Goal: Transaction & Acquisition: Book appointment/travel/reservation

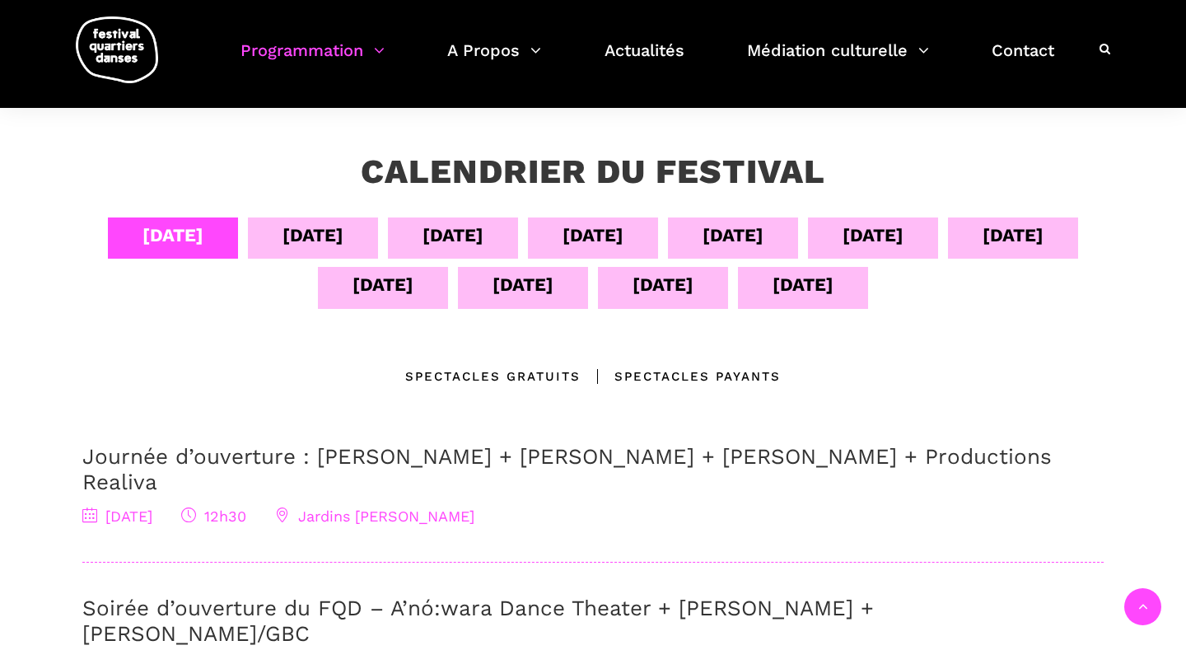
scroll to position [269, 0]
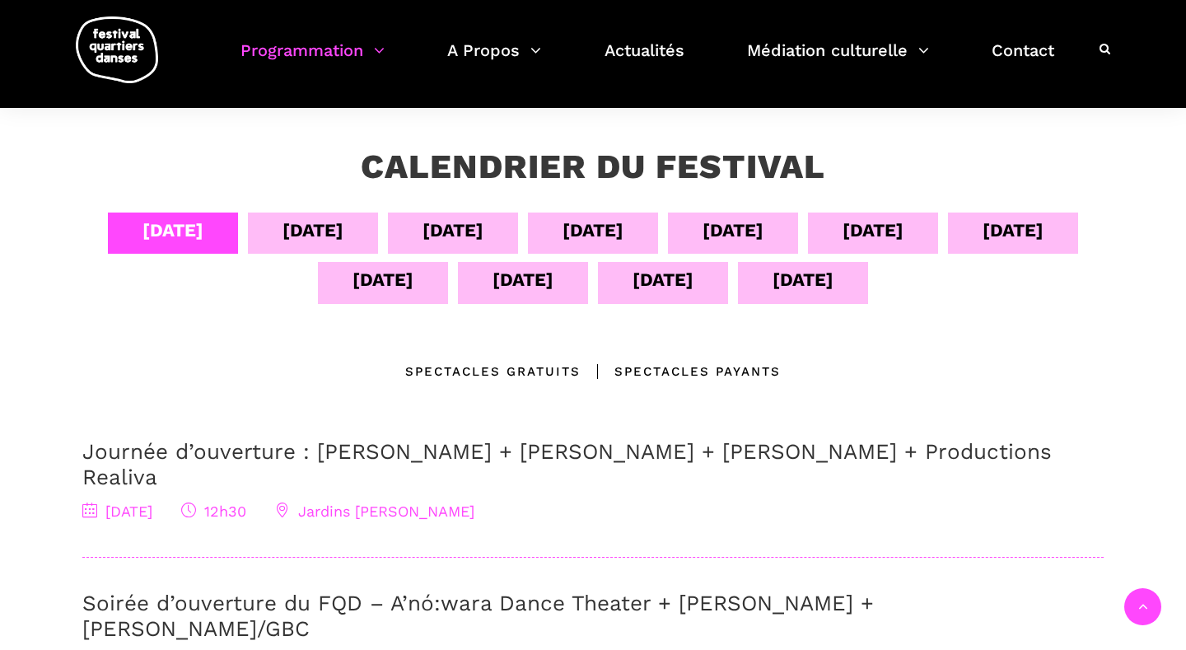
click at [756, 237] on div "08 sept" at bounding box center [733, 230] width 61 height 29
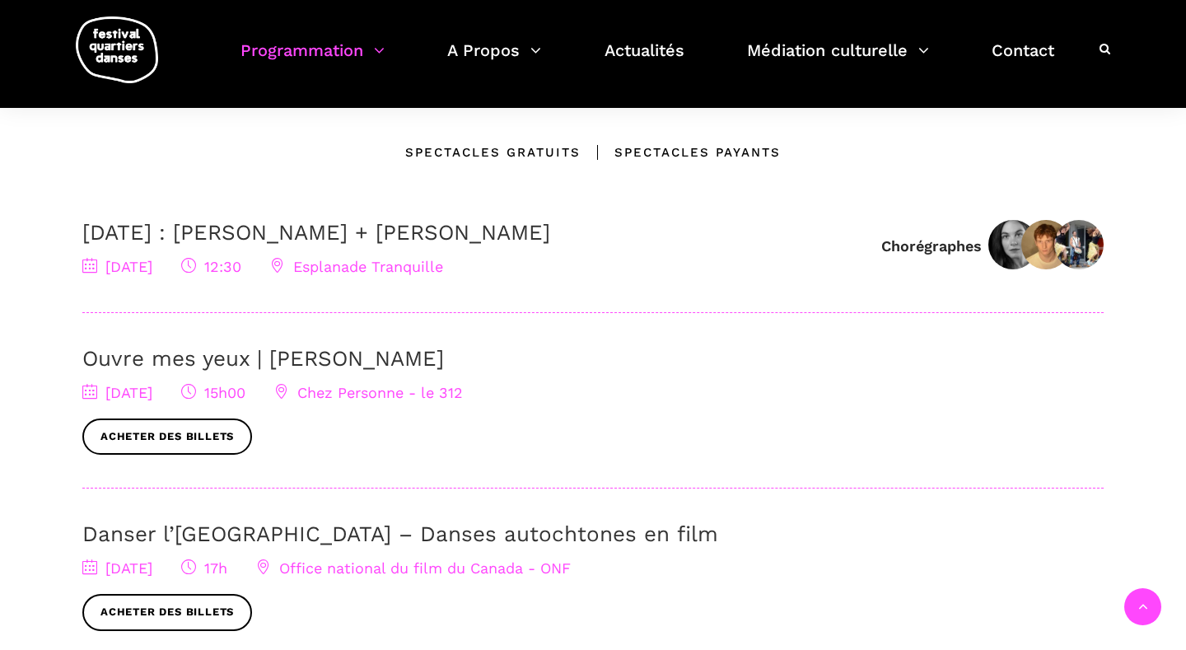
scroll to position [489, 0]
click at [218, 432] on link "Acheter des billets" at bounding box center [167, 436] width 170 height 37
click at [204, 430] on link "Acheter des billets" at bounding box center [167, 436] width 170 height 37
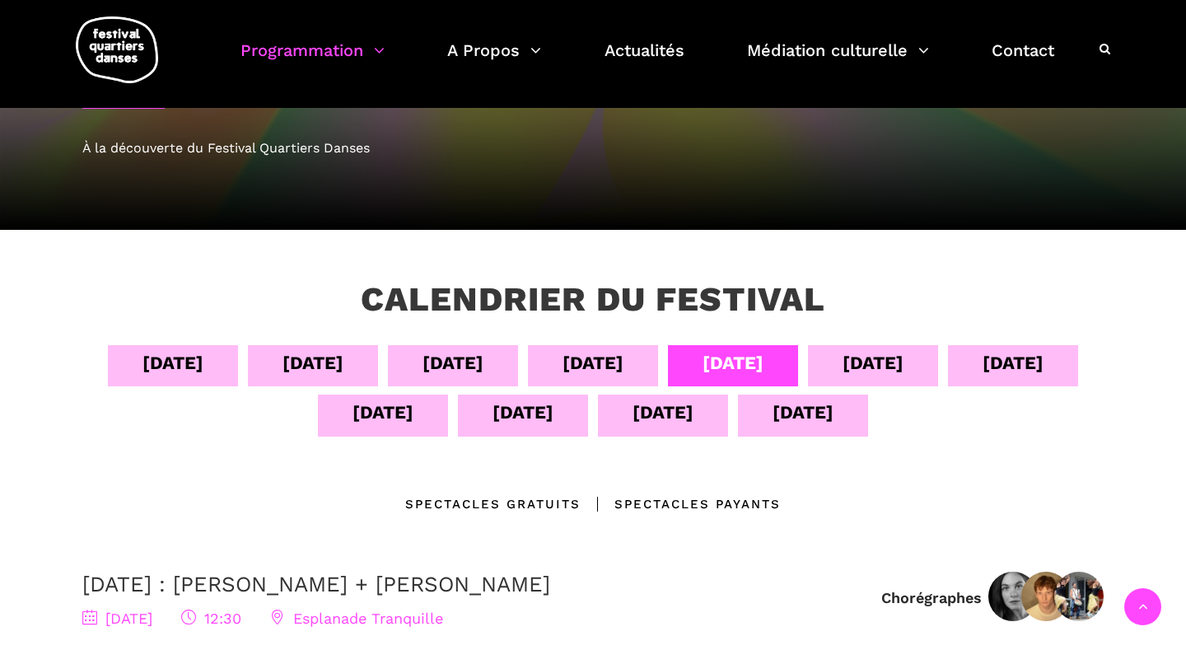
scroll to position [0, 0]
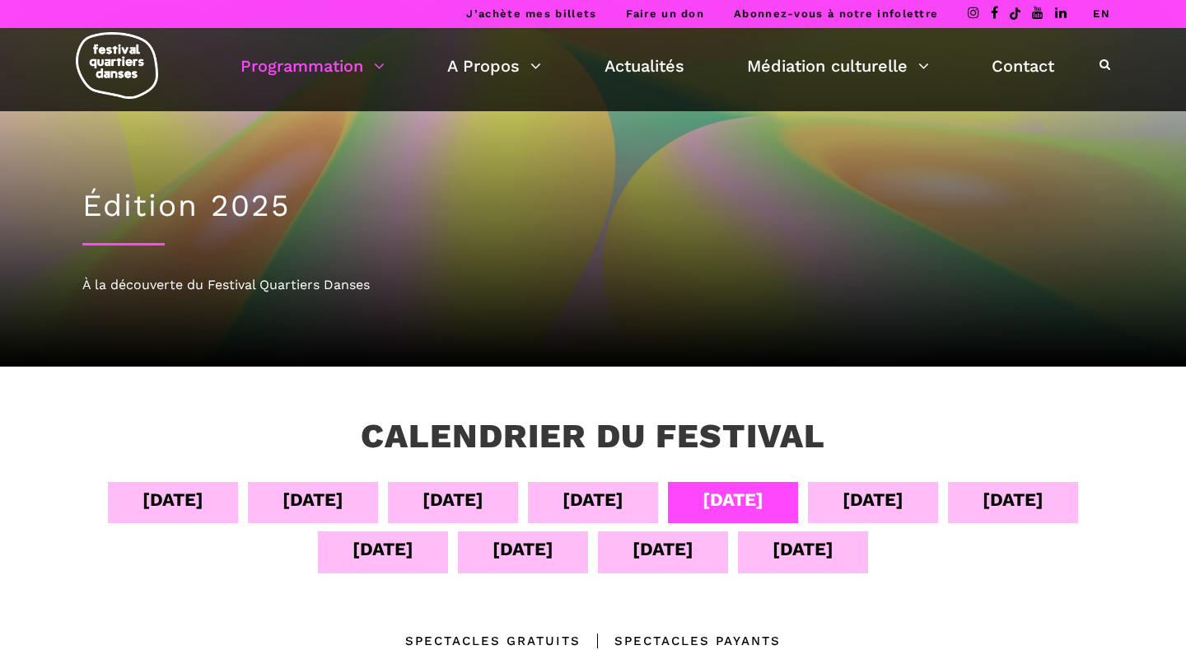
click at [866, 491] on div "09 sept" at bounding box center [873, 499] width 61 height 29
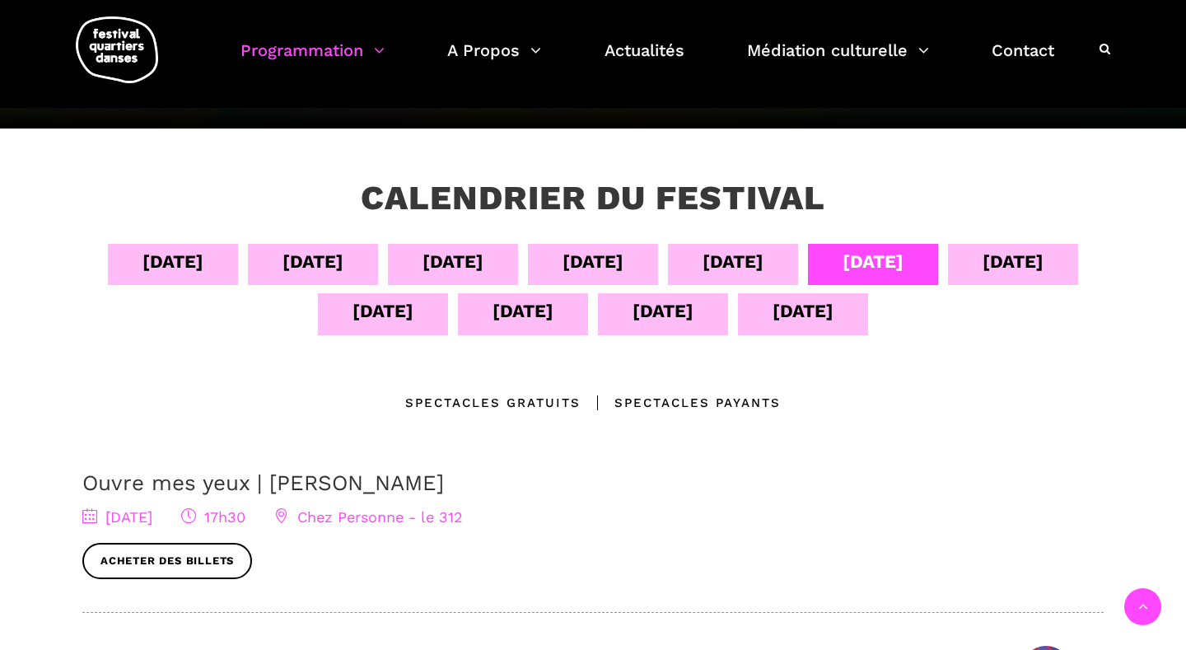
scroll to position [228, 0]
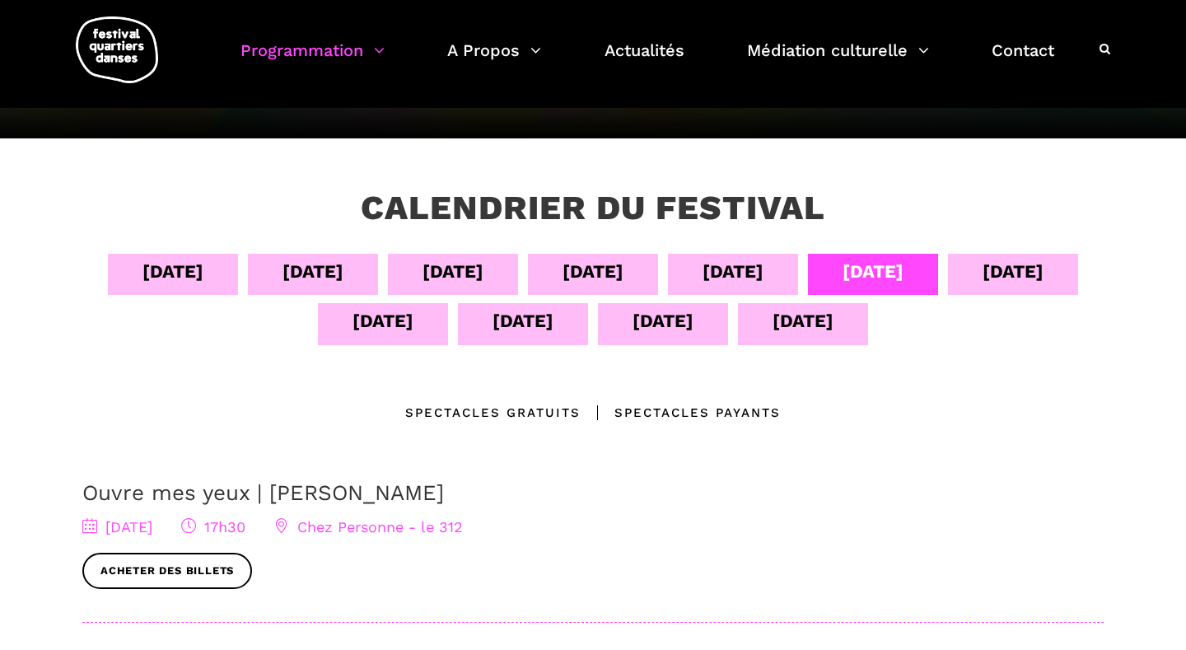
click at [1031, 273] on div "10 sept" at bounding box center [1013, 271] width 61 height 29
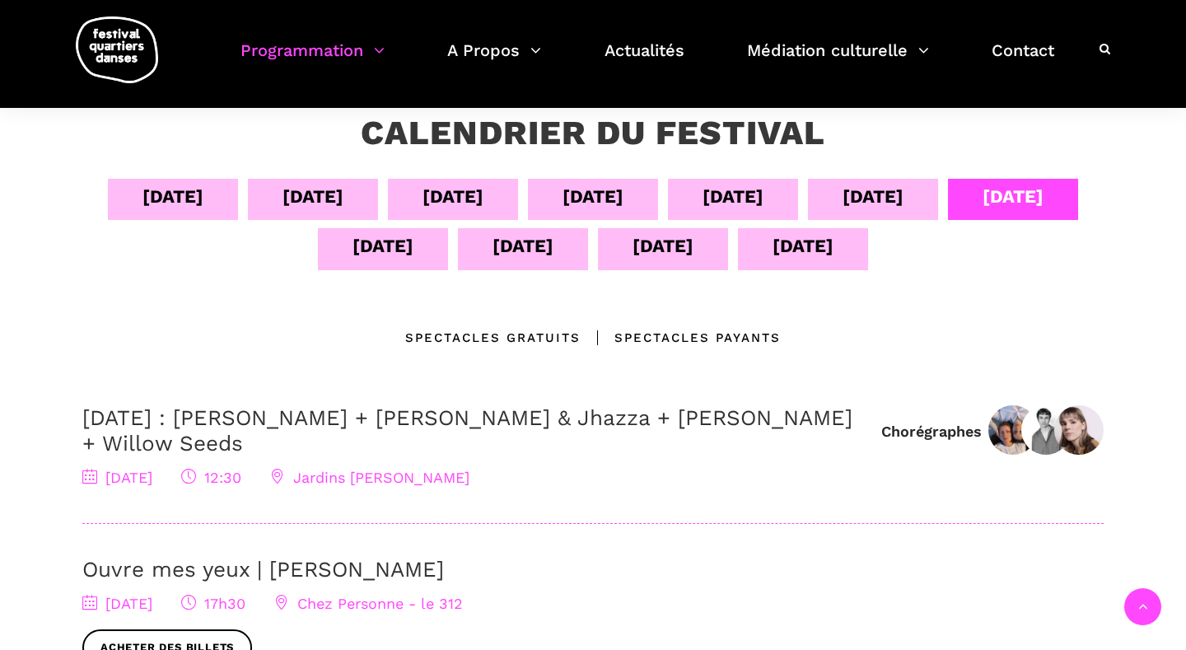
scroll to position [298, 0]
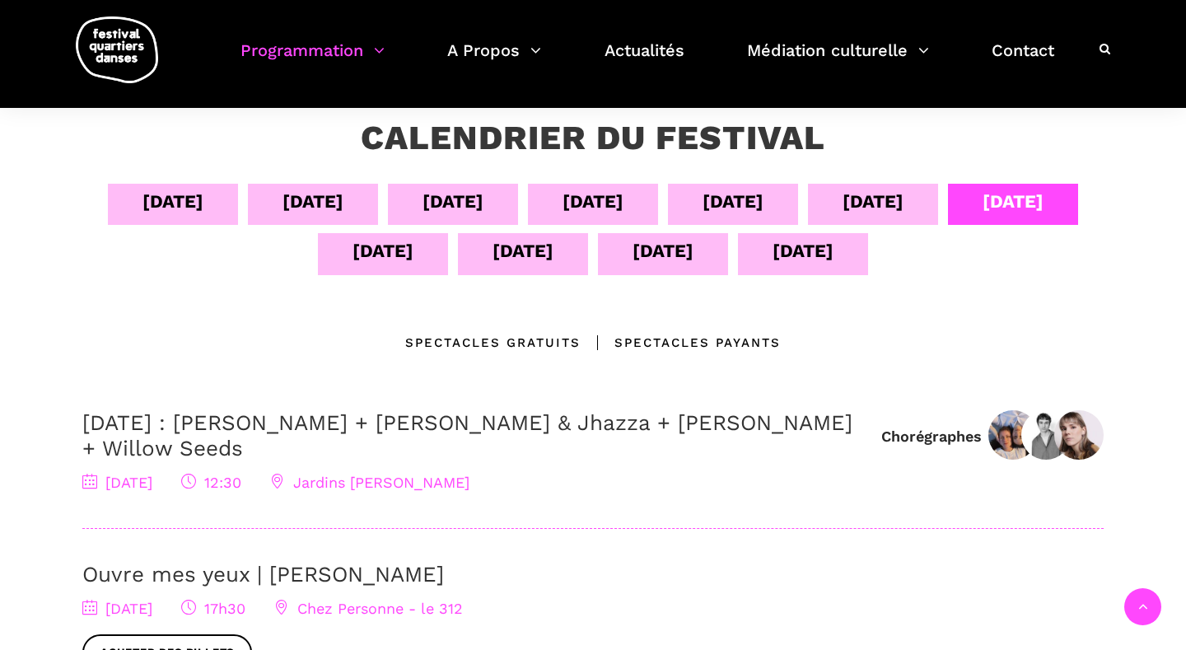
click at [732, 192] on div "08 sept" at bounding box center [733, 201] width 61 height 29
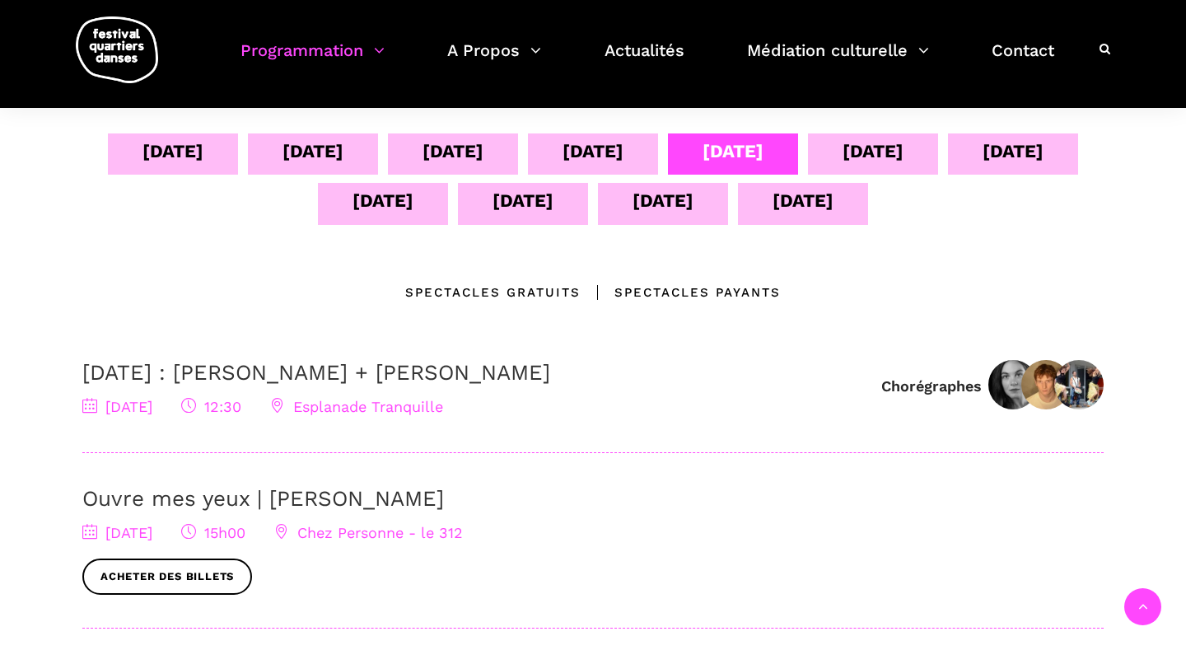
scroll to position [330, 0]
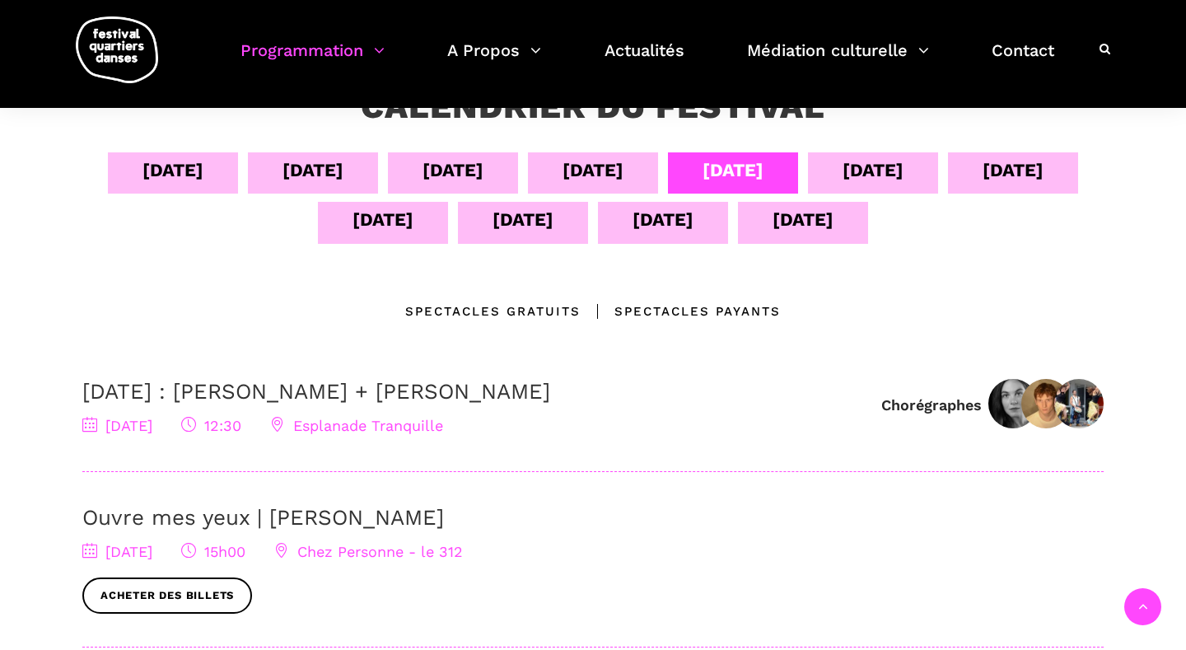
click at [1004, 176] on div "10 sept" at bounding box center [1013, 170] width 61 height 29
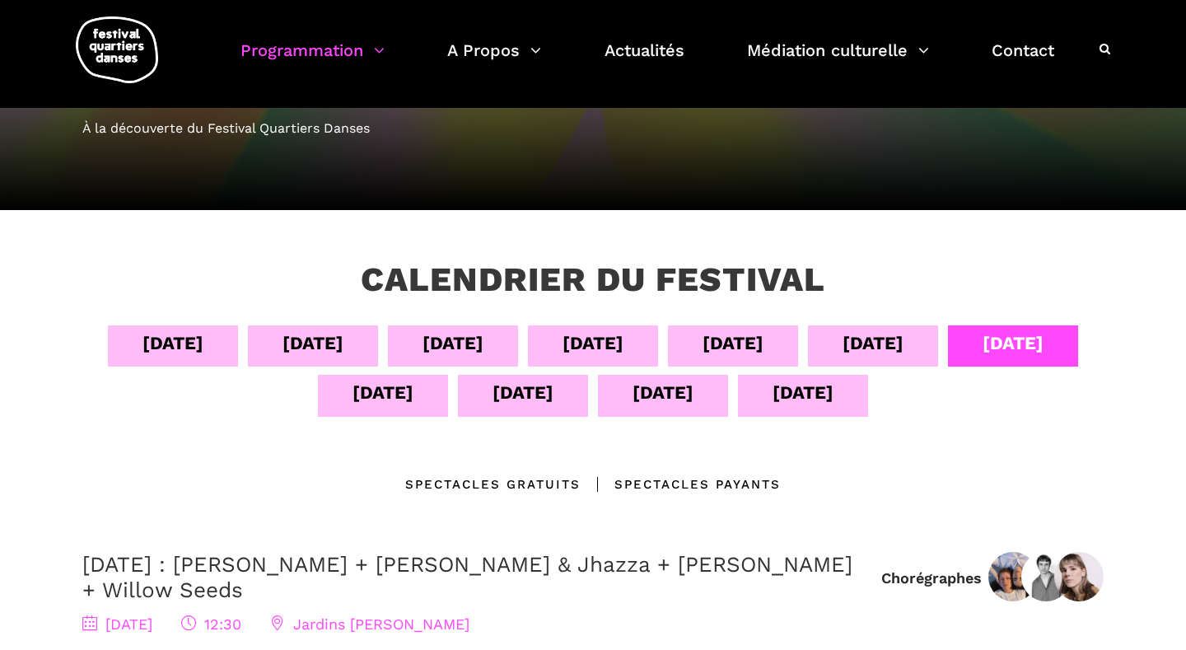
scroll to position [144, 0]
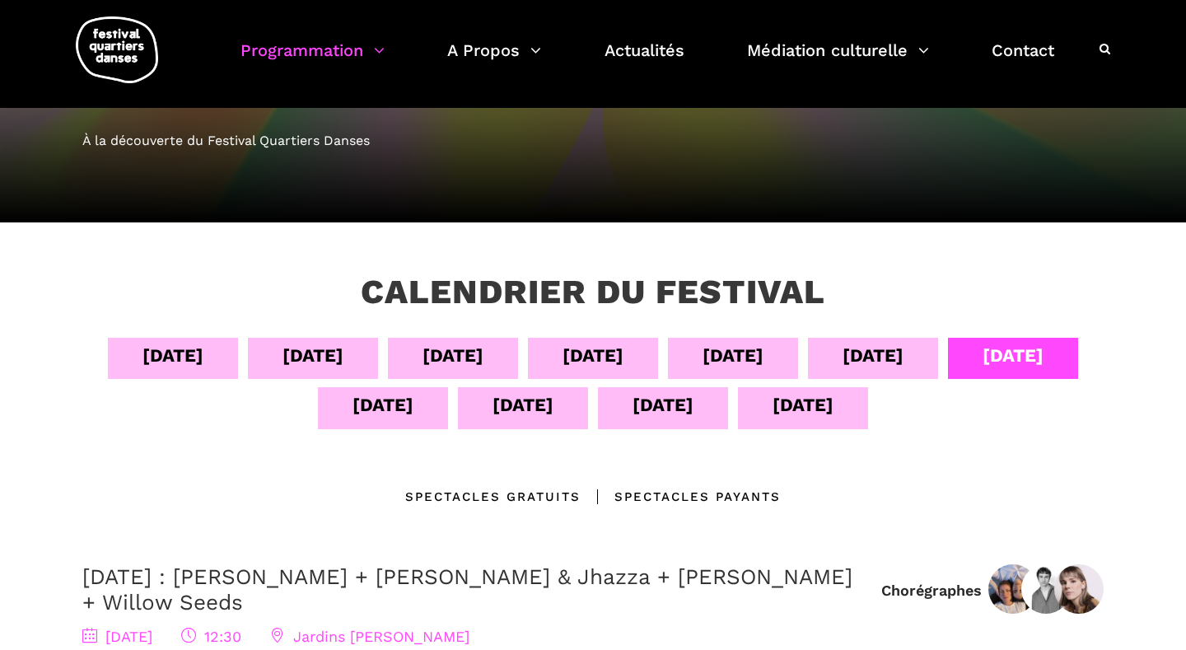
click at [874, 361] on div "09 sept" at bounding box center [873, 355] width 61 height 29
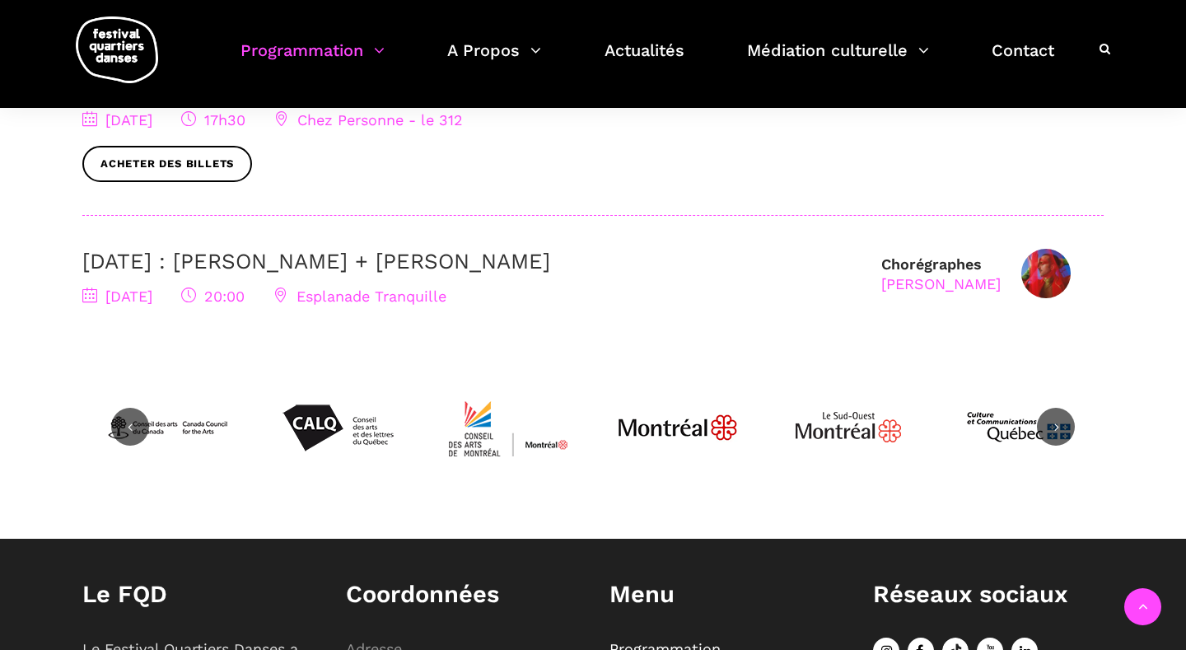
scroll to position [639, 0]
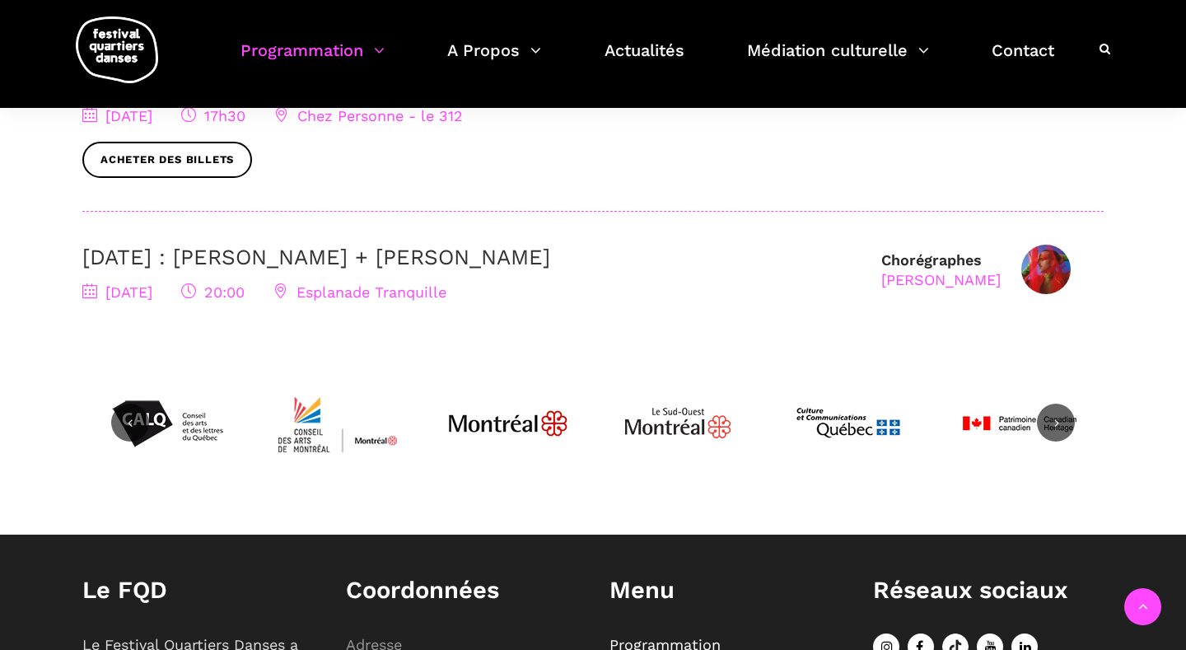
click at [470, 254] on link "9 septembre : Nicholas Bellefleur + Linus Jansner" at bounding box center [316, 257] width 468 height 25
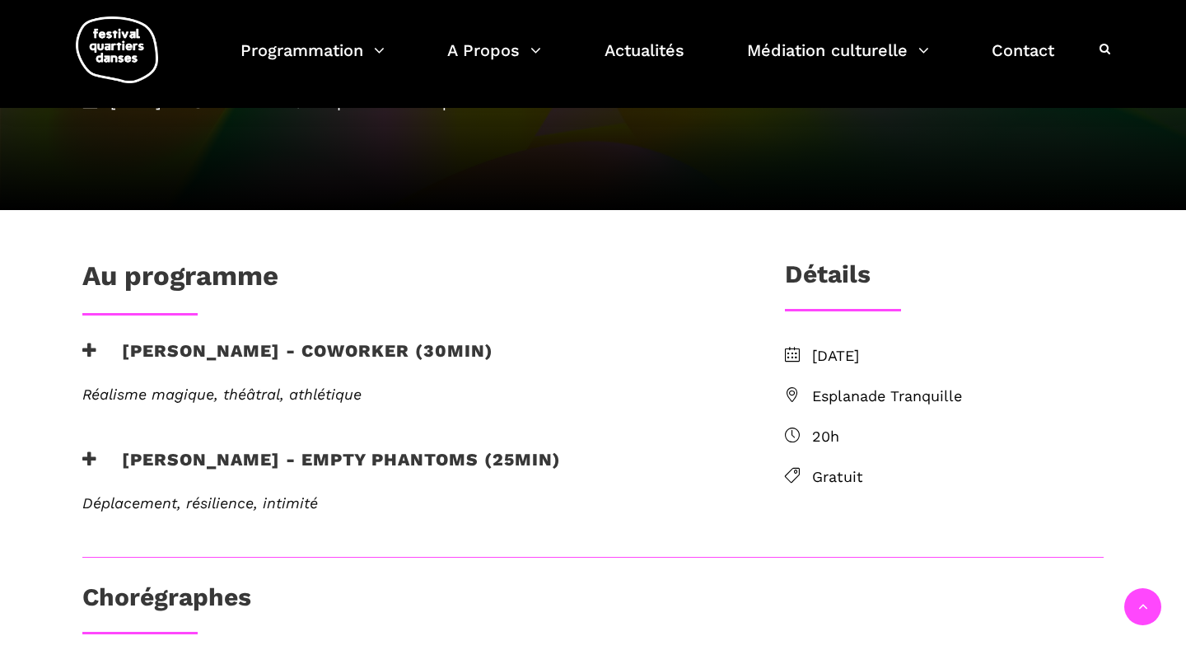
scroll to position [288, 0]
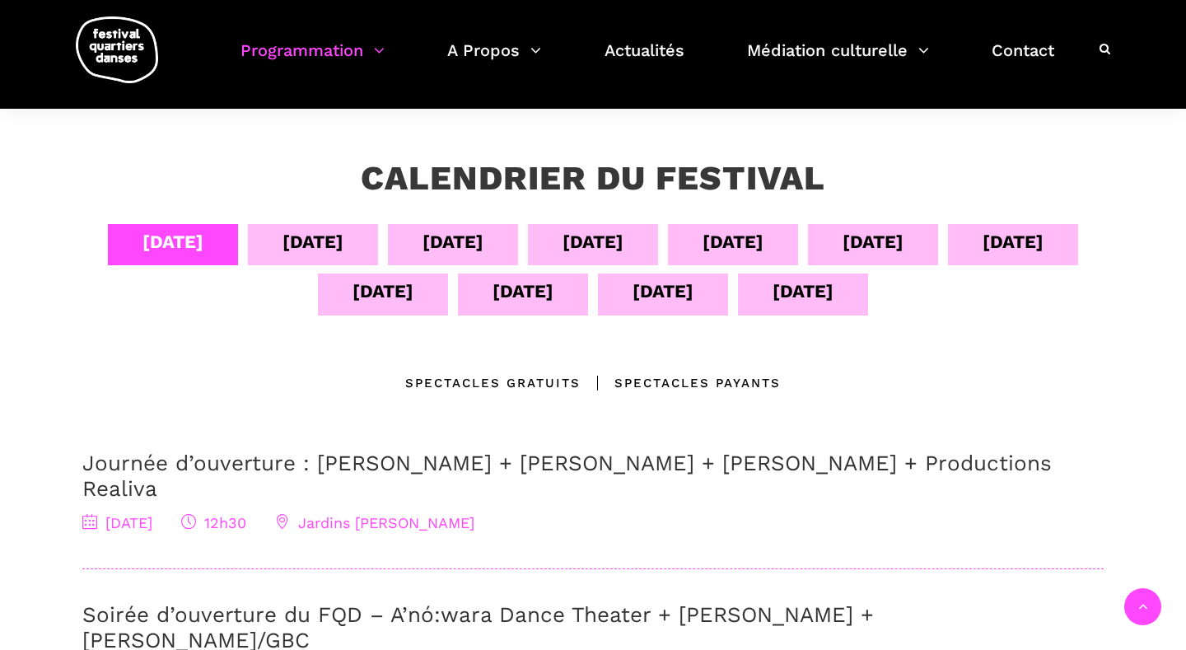
scroll to position [246, 0]
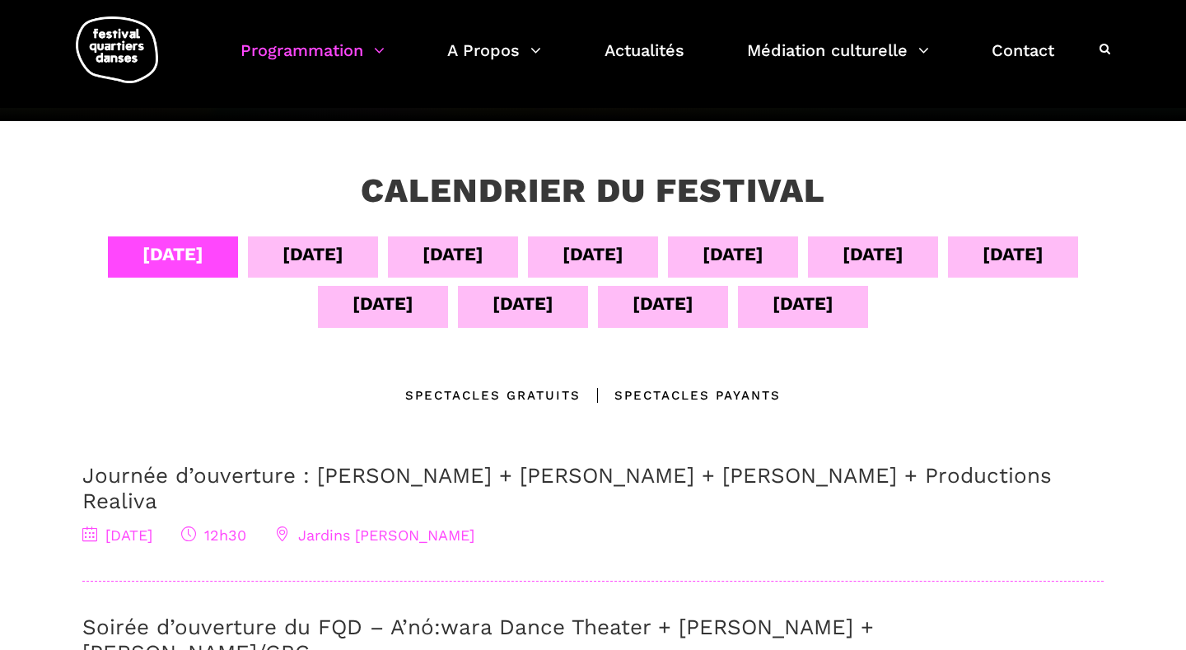
click at [643, 256] on div "07 sept" at bounding box center [593, 256] width 130 height 41
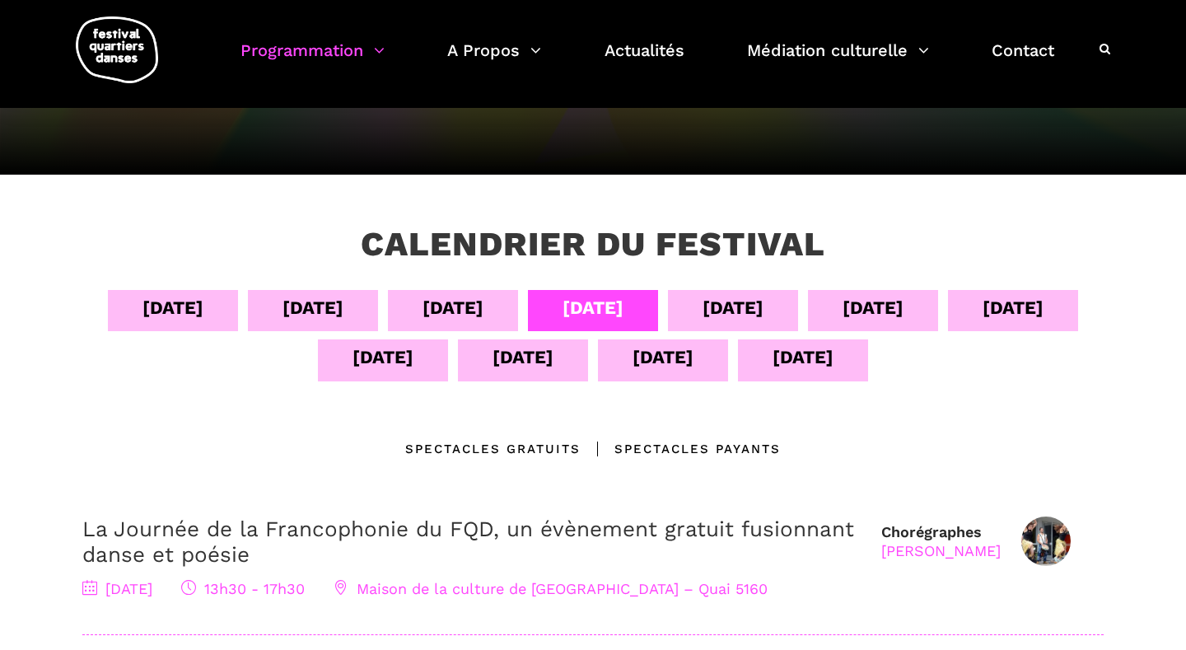
scroll to position [189, 0]
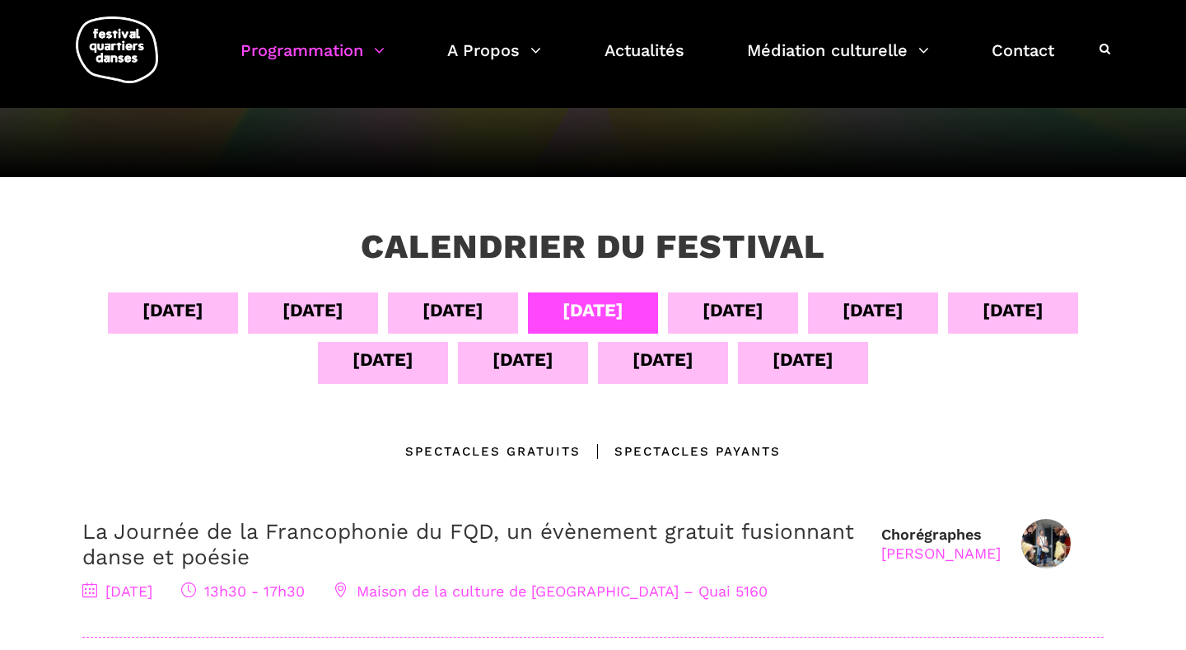
click at [730, 308] on div "[DATE]" at bounding box center [733, 310] width 61 height 29
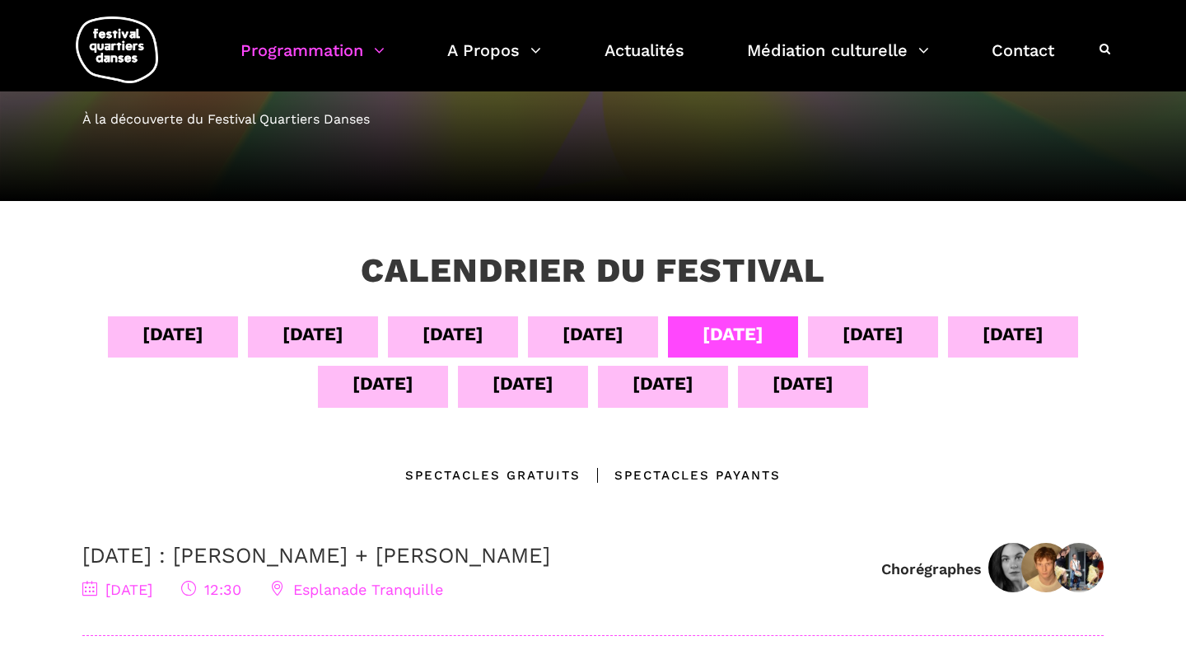
scroll to position [176, 0]
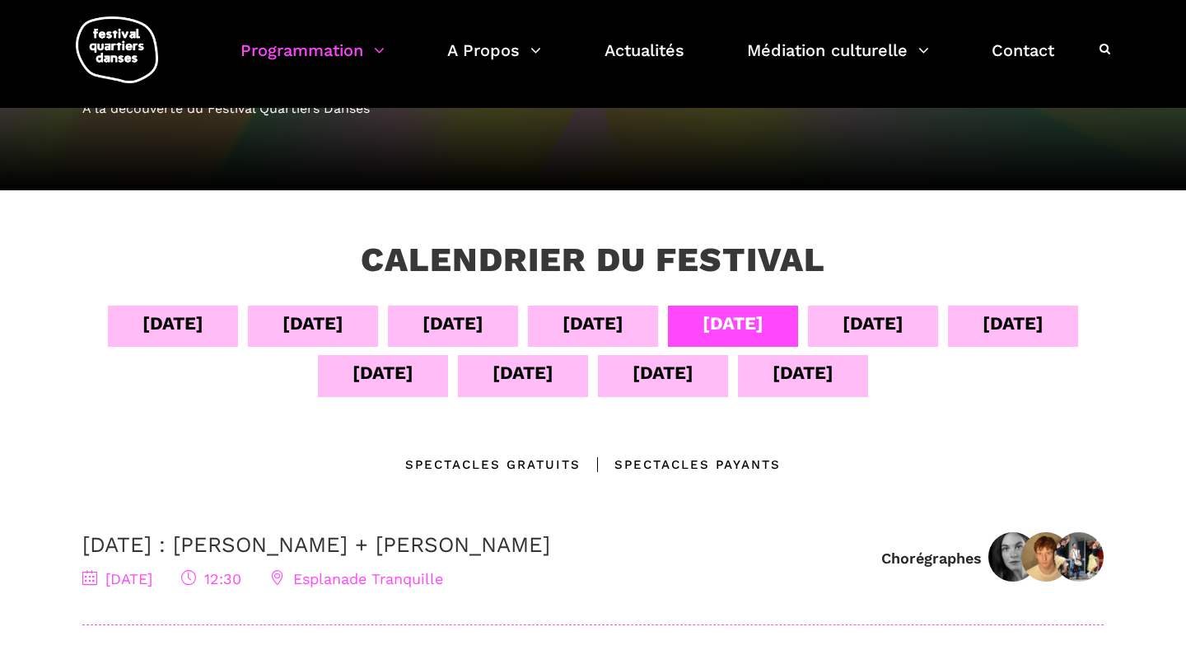
click at [1018, 325] on div "10 sept" at bounding box center [1013, 323] width 61 height 29
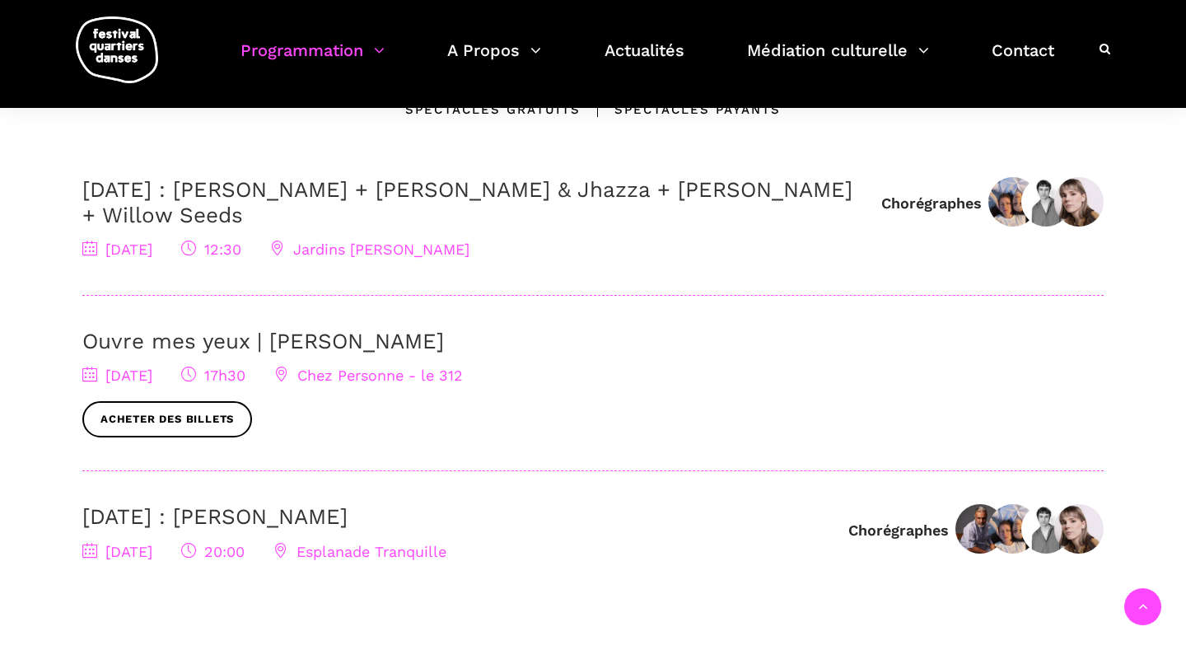
scroll to position [536, 0]
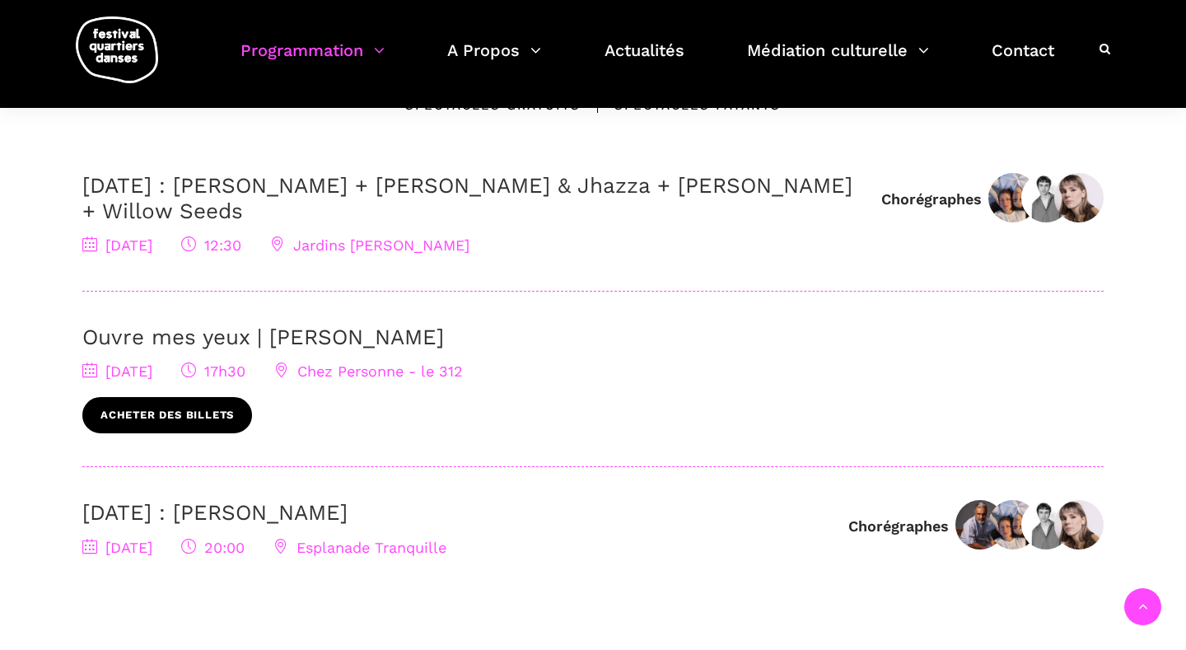
click at [219, 423] on link "Acheter des billets" at bounding box center [167, 415] width 170 height 37
click at [211, 185] on link "[DATE] : [PERSON_NAME] + [PERSON_NAME] & Jhazza + [PERSON_NAME] + Willow Seeds" at bounding box center [467, 198] width 770 height 50
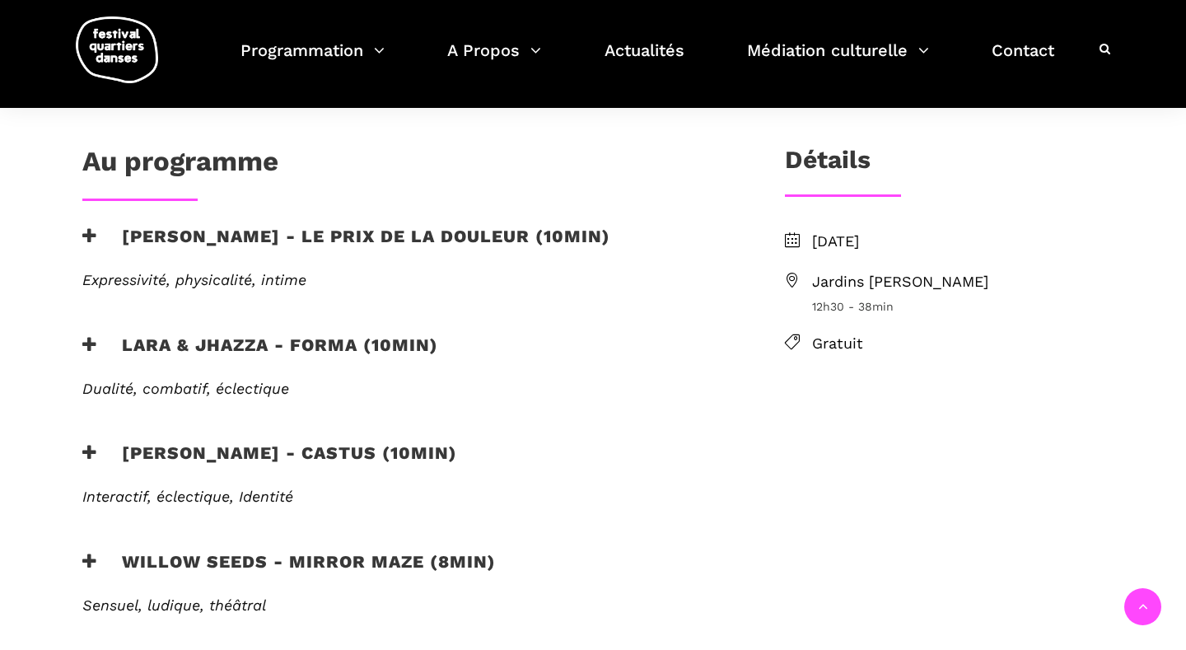
scroll to position [484, 0]
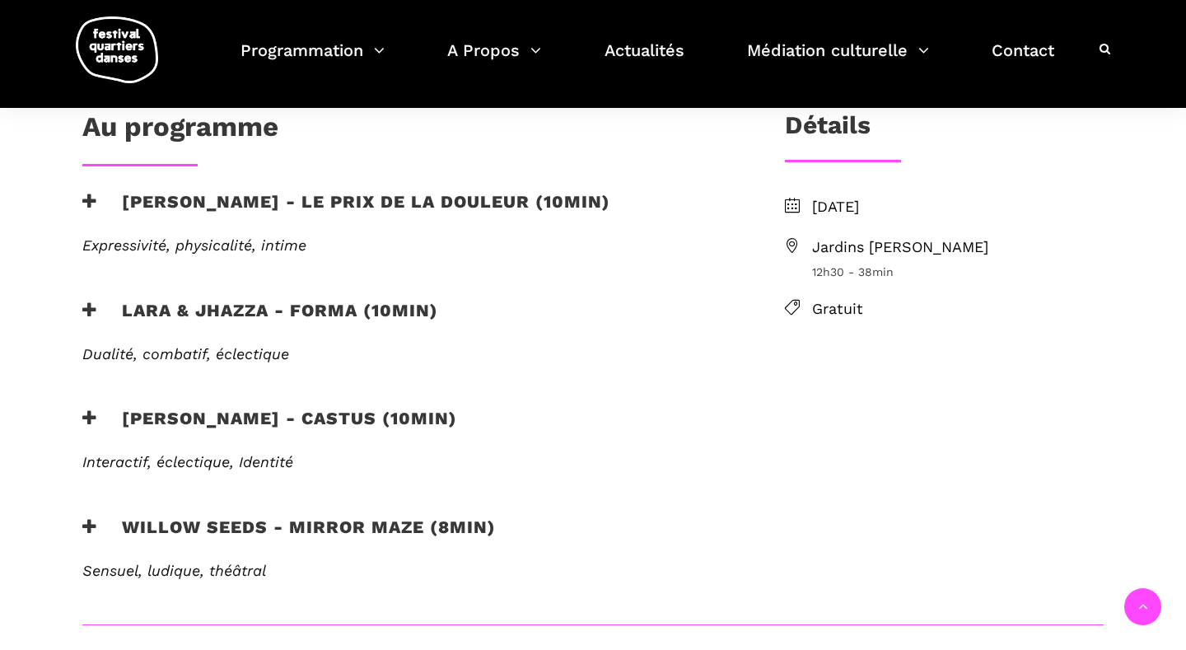
click at [88, 518] on icon at bounding box center [89, 526] width 15 height 17
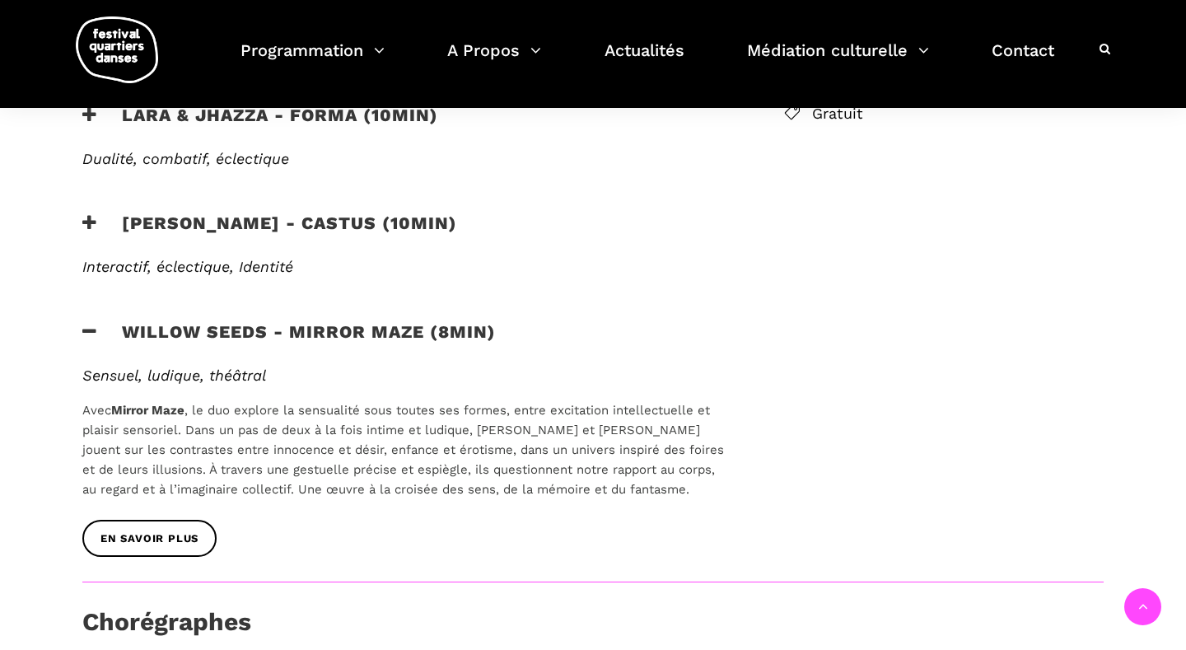
scroll to position [681, 0]
click at [159, 530] on span "EN SAVOIR PLUS" at bounding box center [150, 538] width 98 height 17
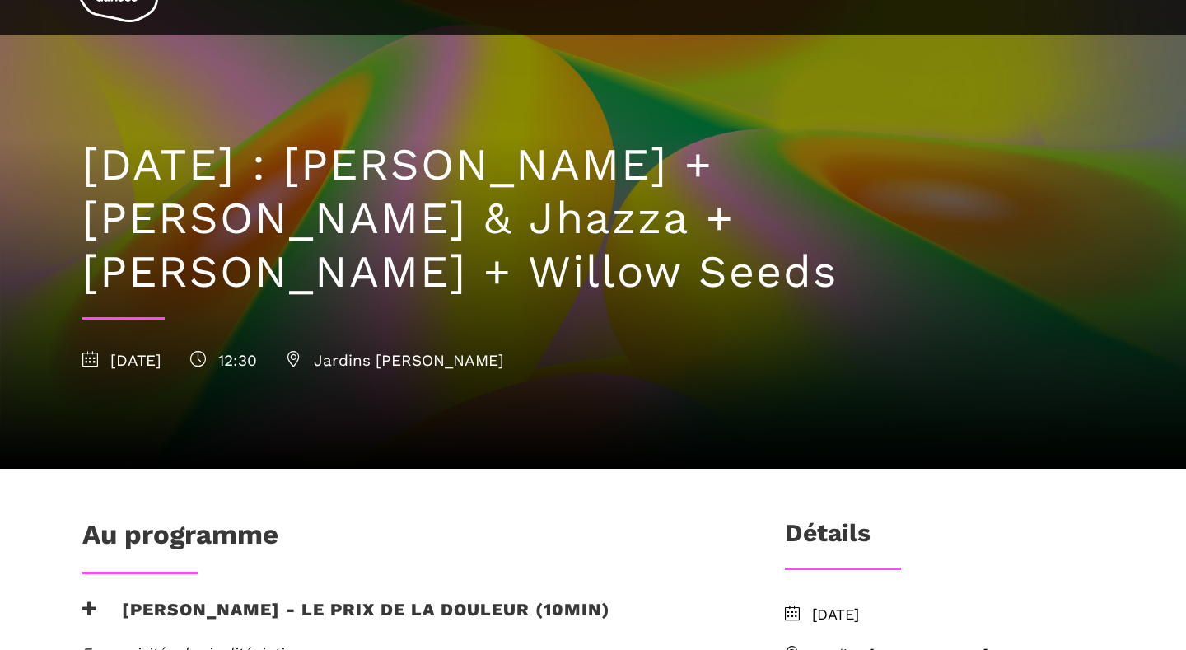
scroll to position [82, 0]
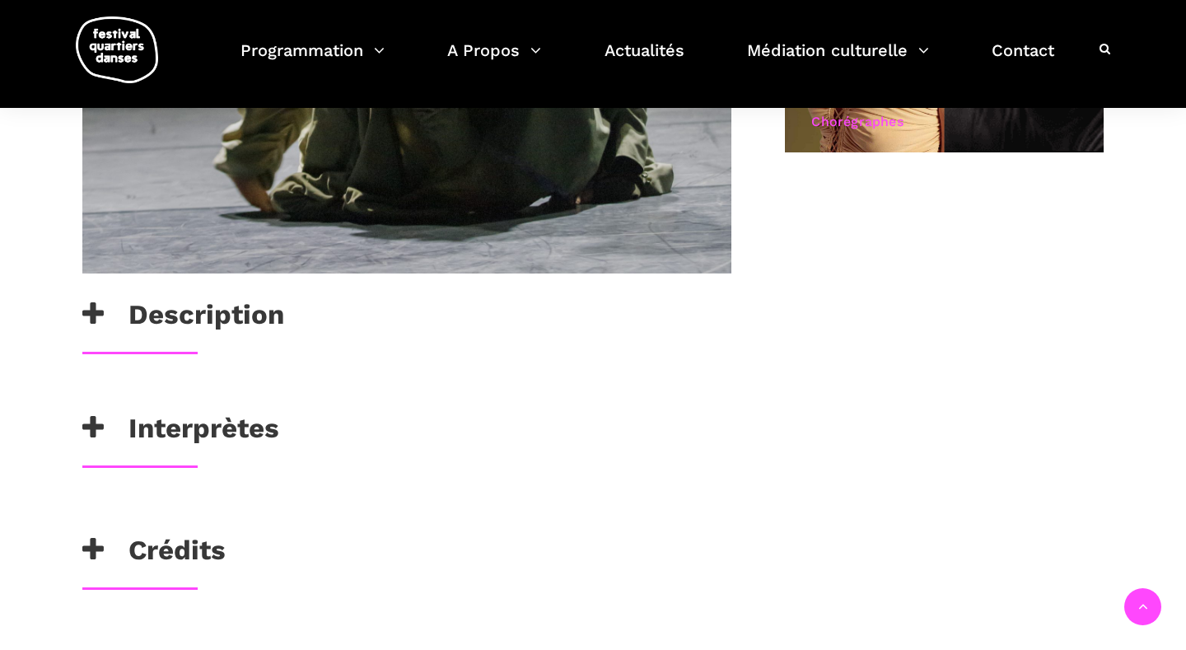
scroll to position [1068, 0]
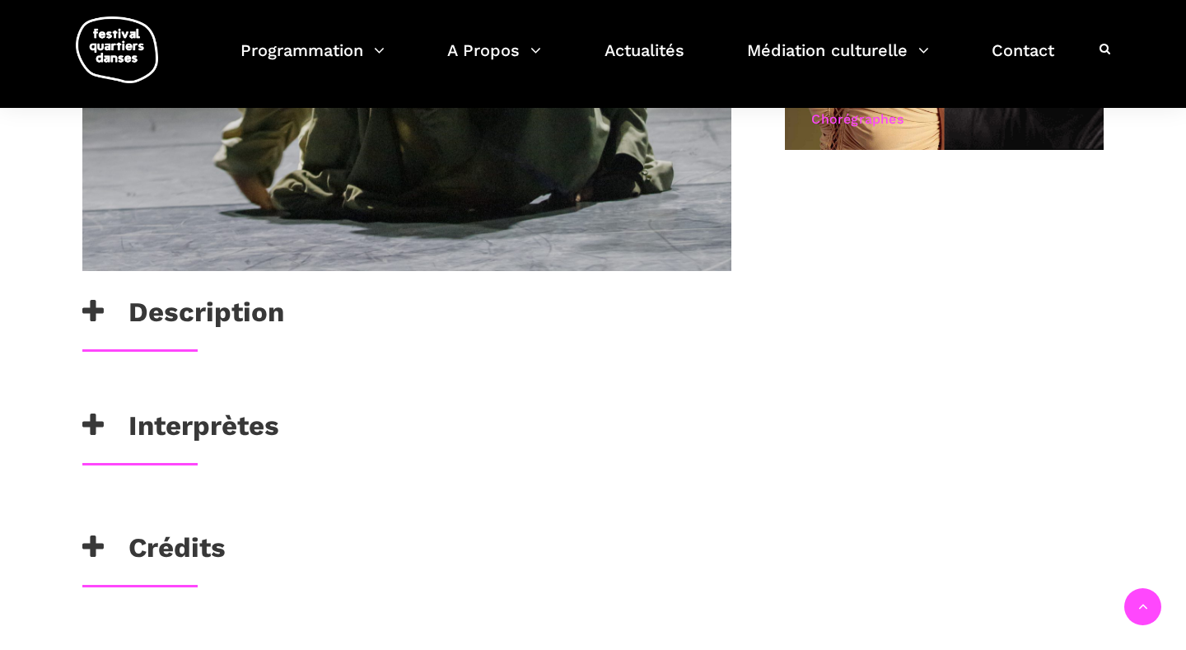
click at [96, 310] on icon at bounding box center [92, 311] width 21 height 27
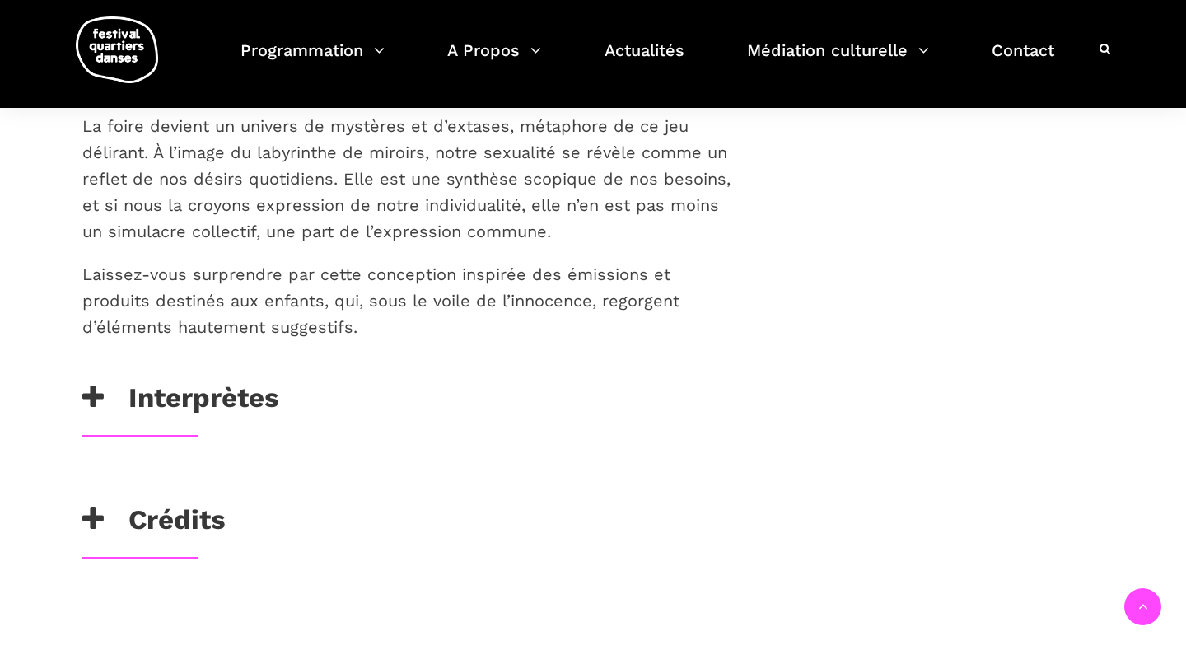
scroll to position [1629, 0]
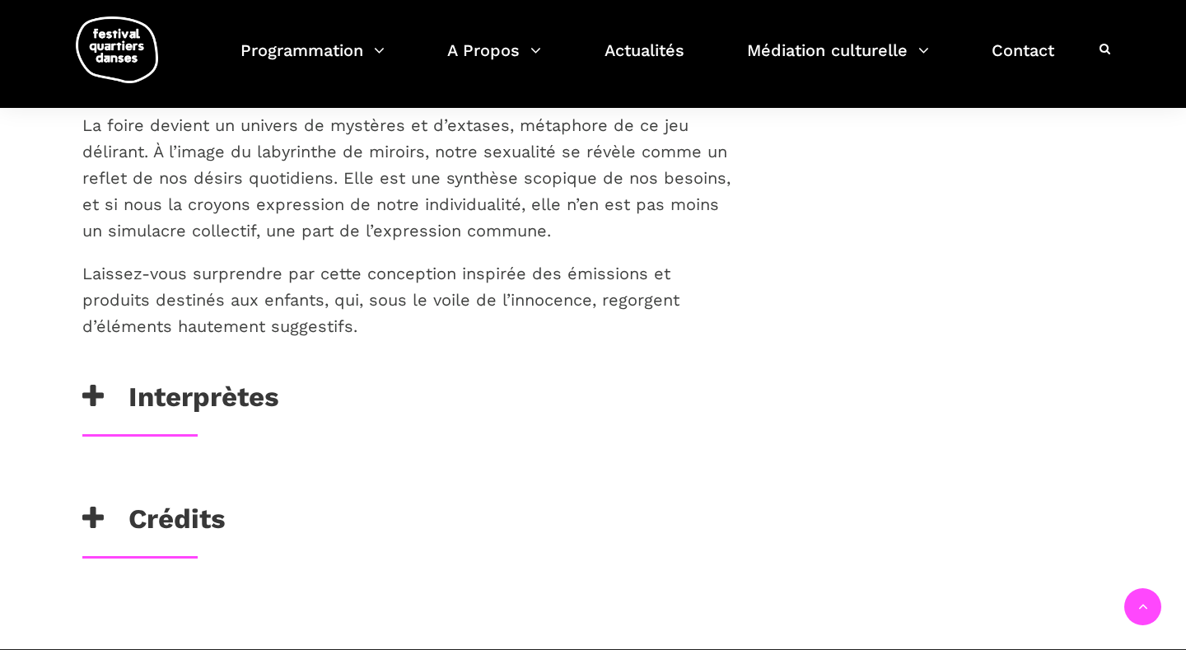
click at [244, 396] on h3 "Interprètes" at bounding box center [180, 401] width 197 height 41
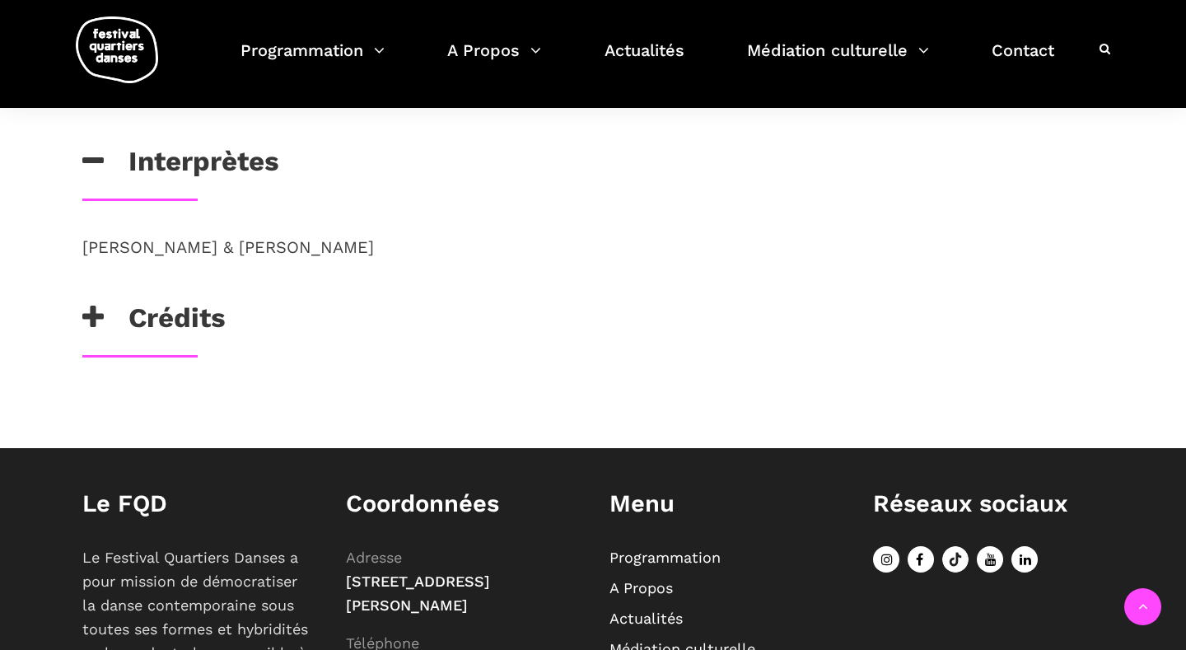
scroll to position [1869, 0]
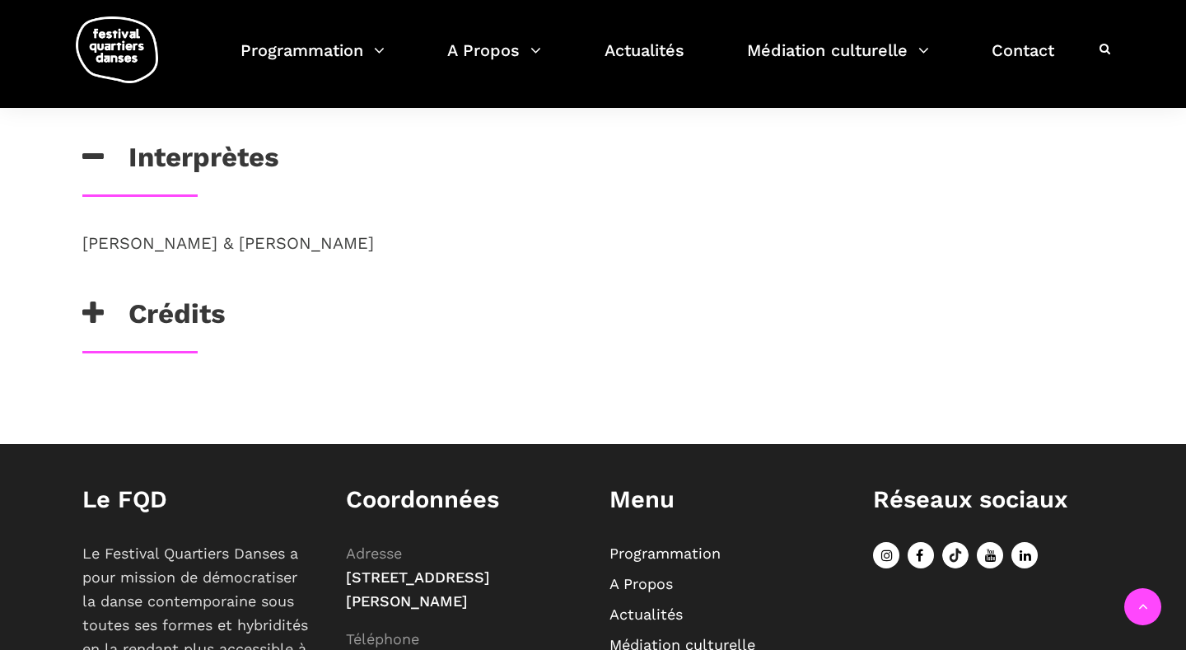
click at [171, 325] on h3 "Crédits" at bounding box center [153, 317] width 143 height 41
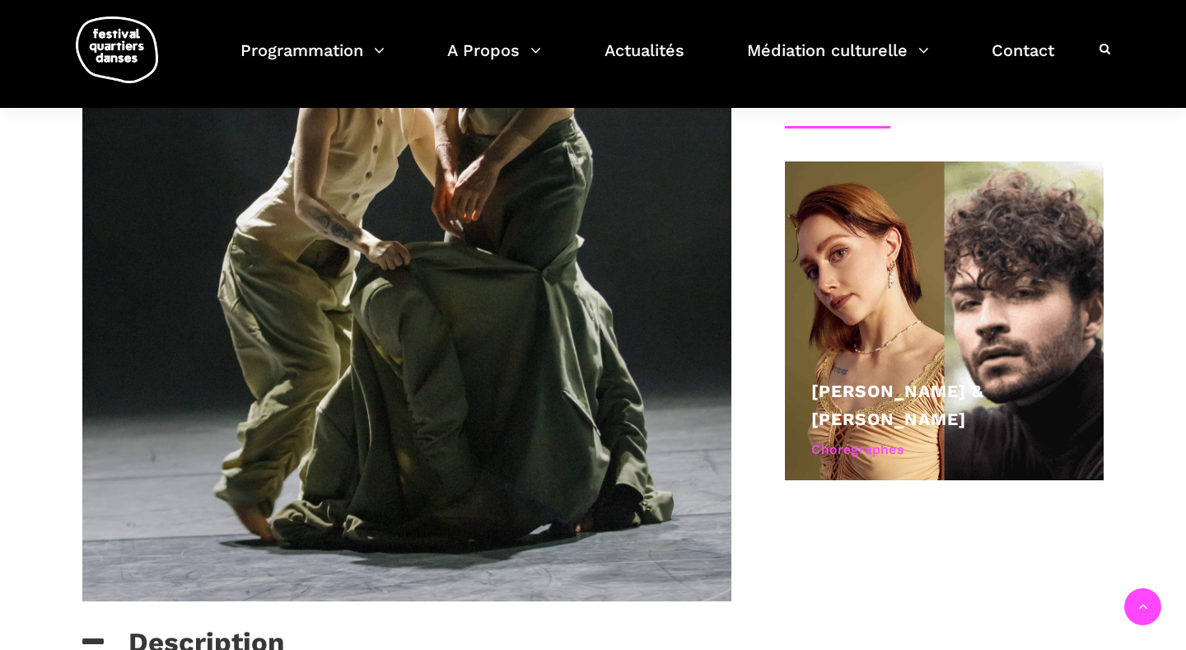
scroll to position [0, 0]
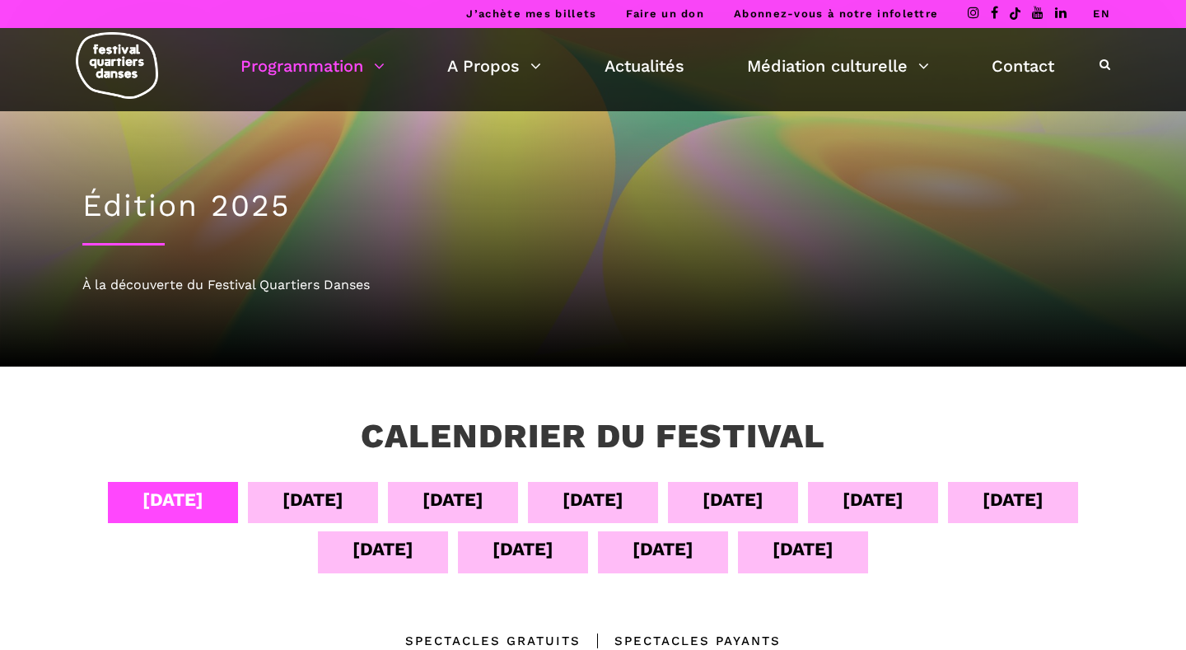
click at [382, 548] on div "11 sept" at bounding box center [383, 549] width 61 height 29
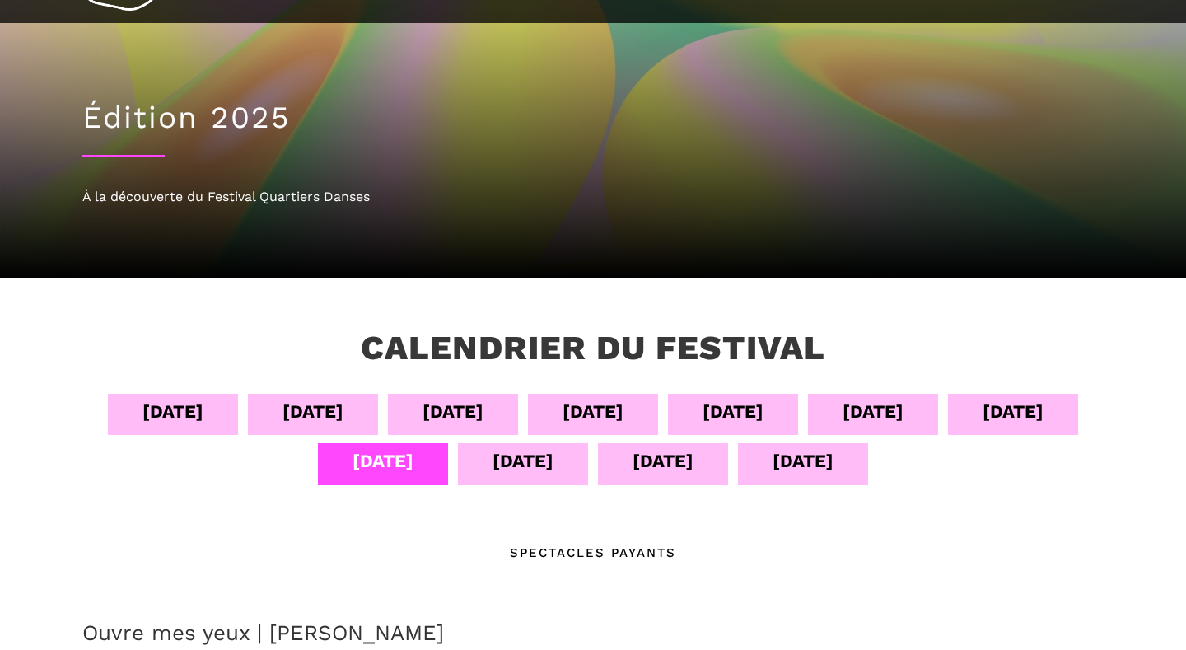
scroll to position [118, 0]
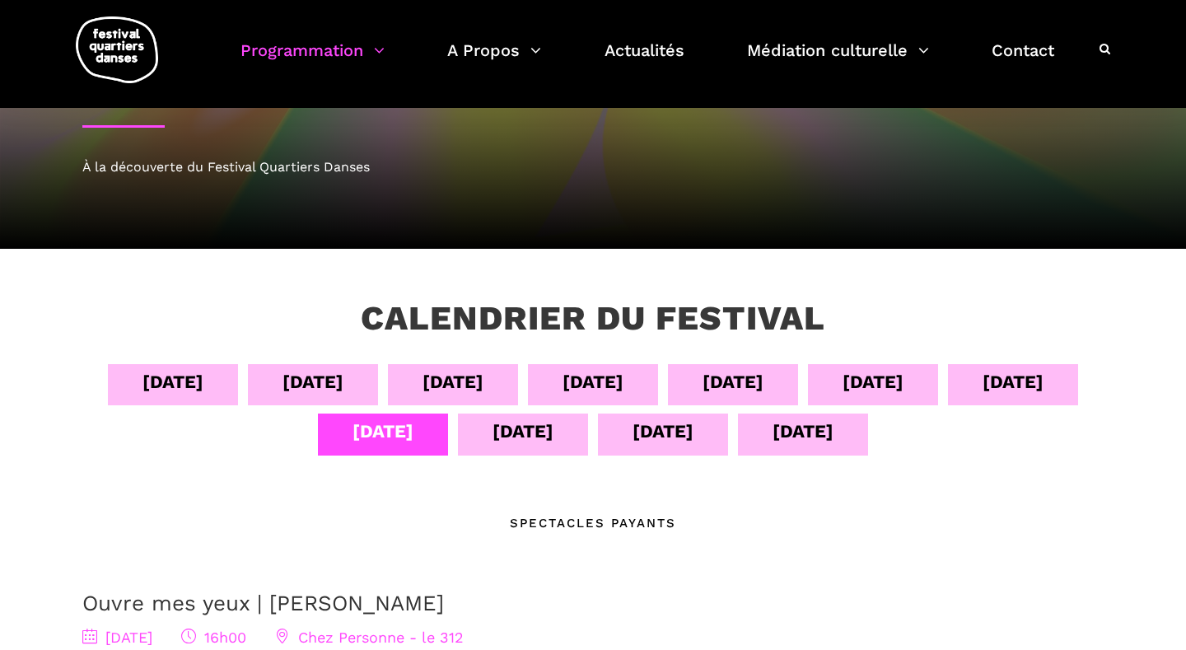
click at [805, 449] on div "14 sept" at bounding box center [803, 434] width 130 height 41
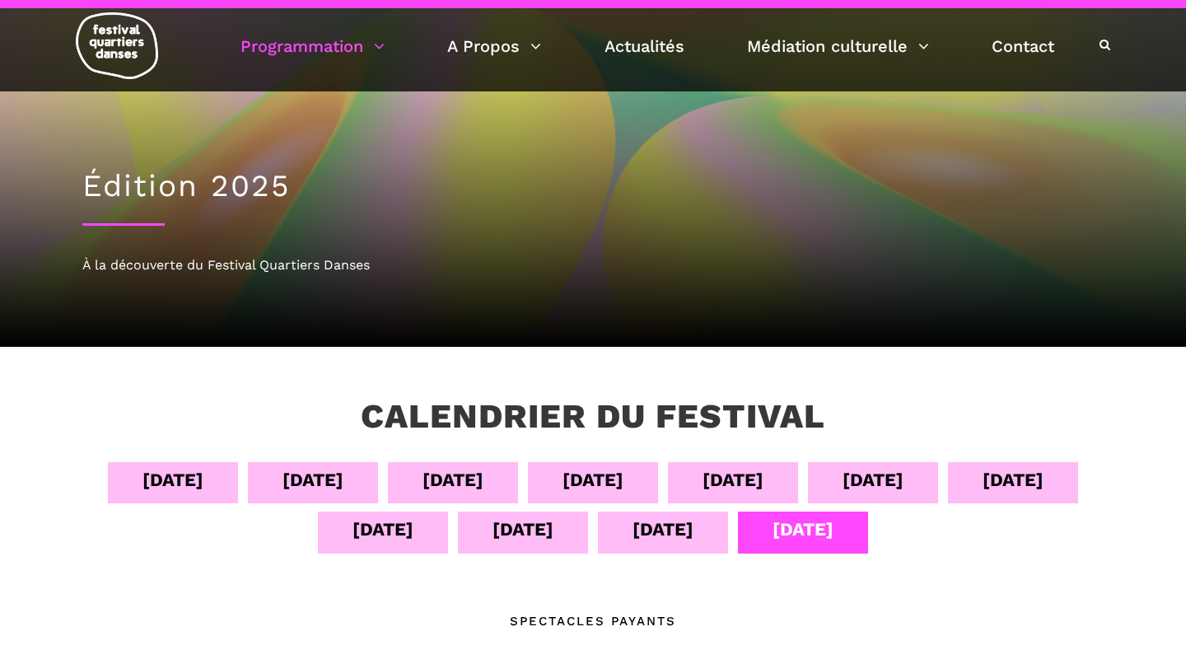
scroll to position [0, 0]
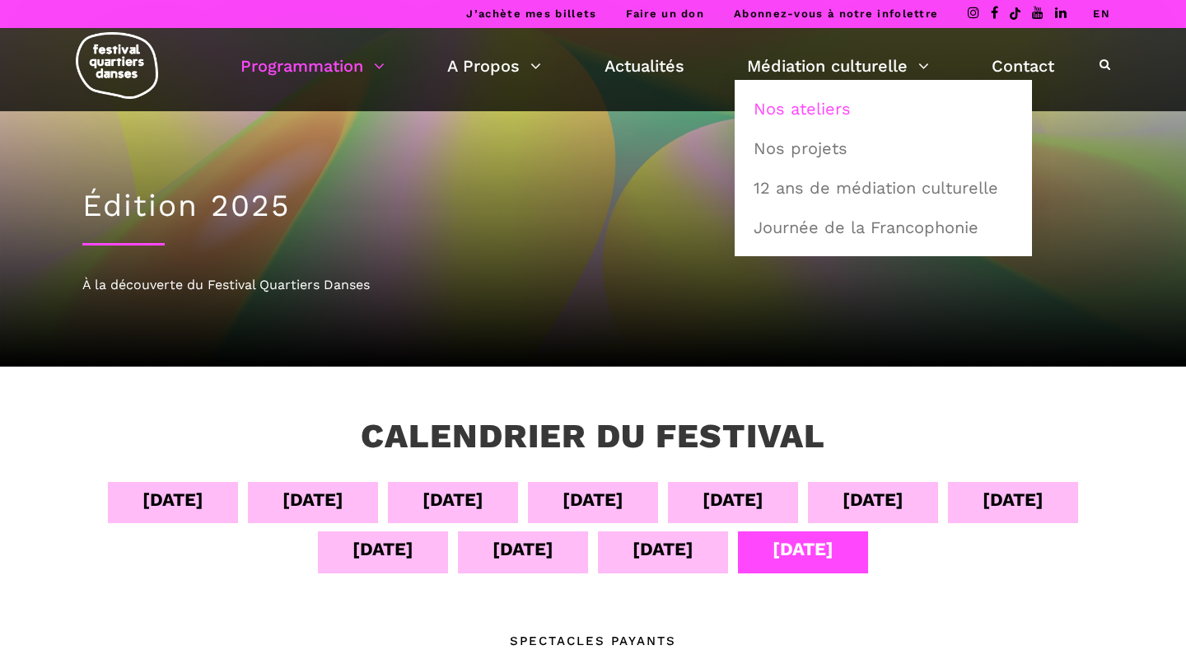
click at [810, 109] on link "Nos ateliers" at bounding box center [883, 109] width 279 height 38
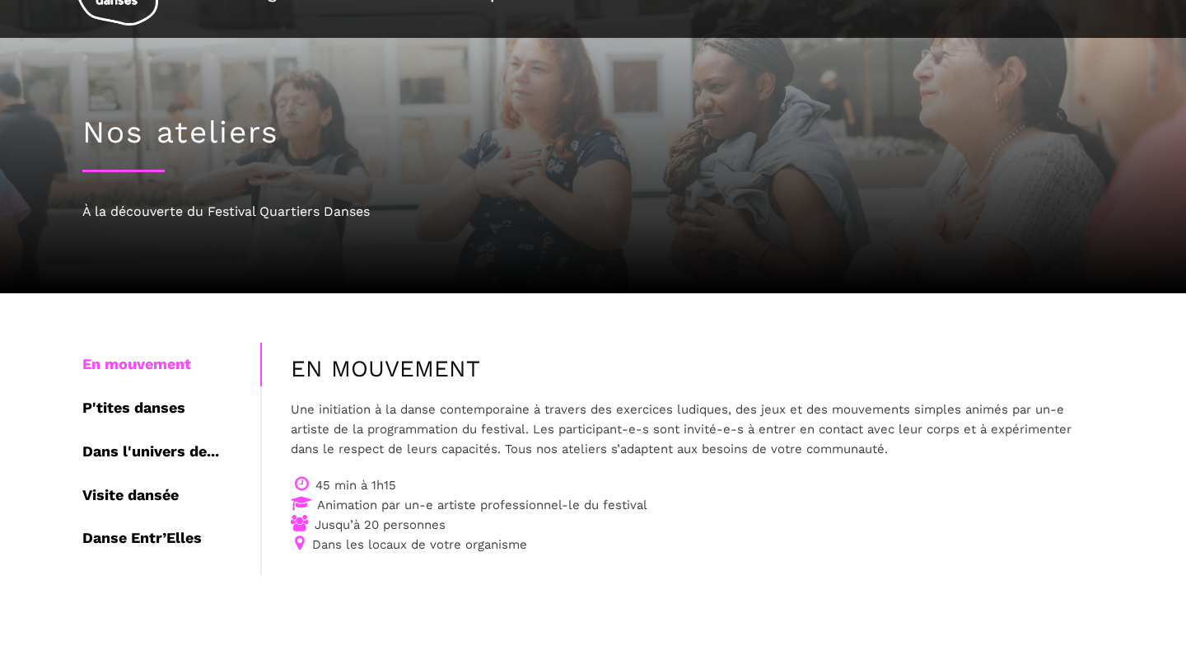
scroll to position [79, 0]
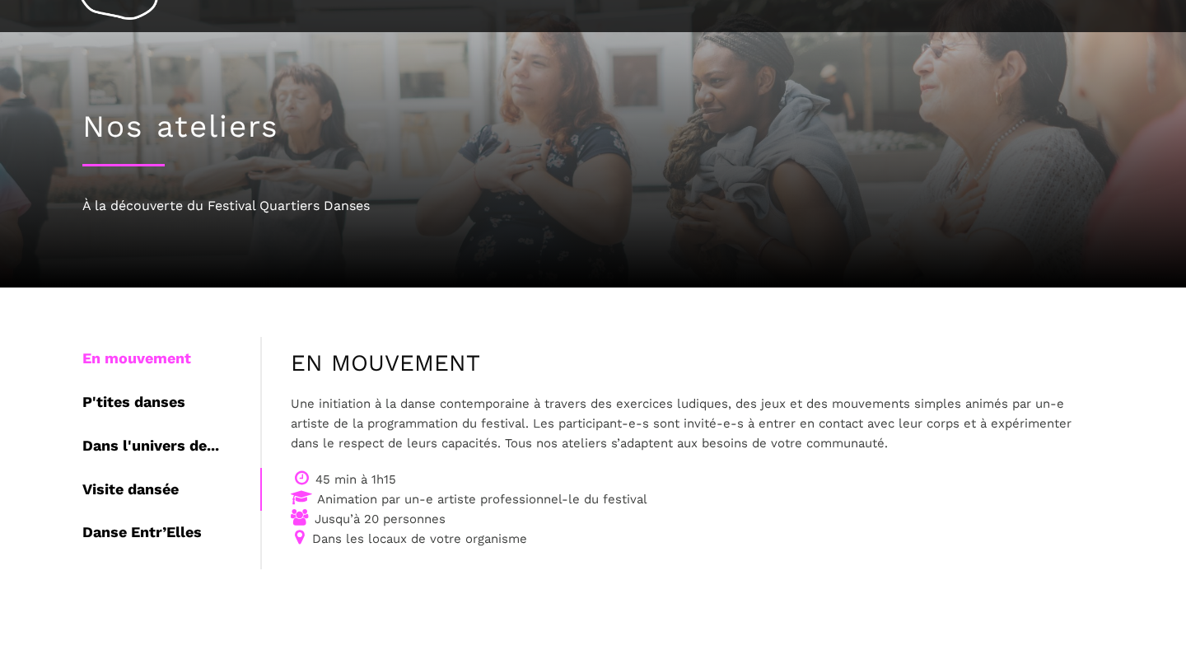
click at [158, 489] on div "Visite dansée" at bounding box center [171, 490] width 178 height 44
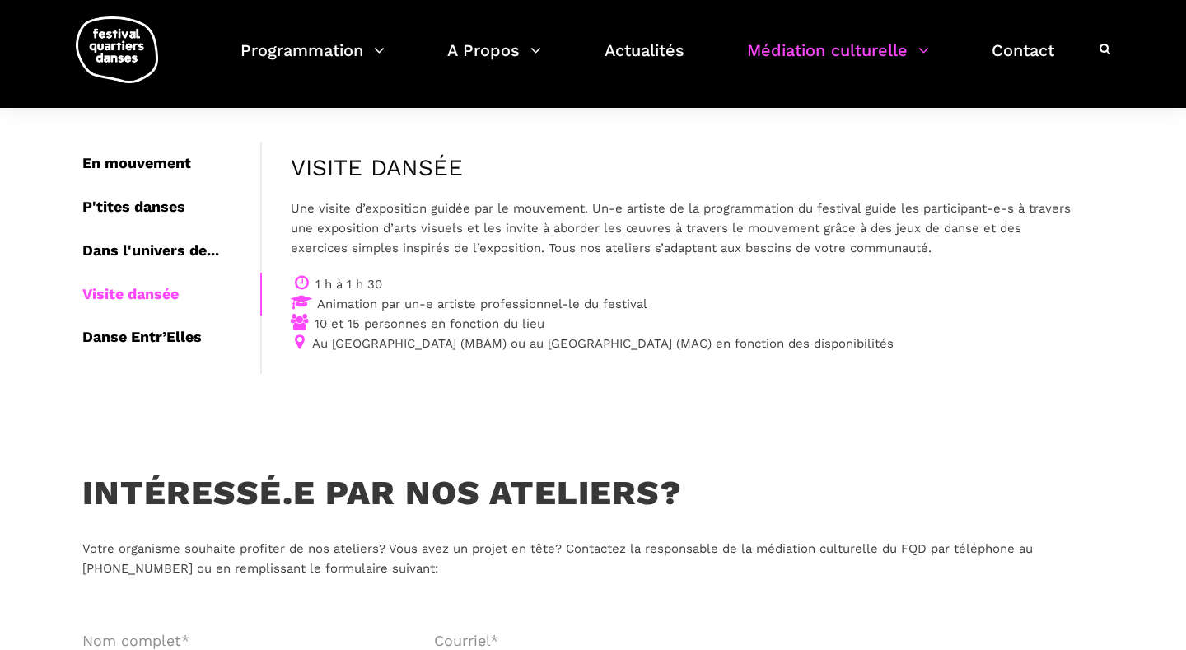
scroll to position [242, 0]
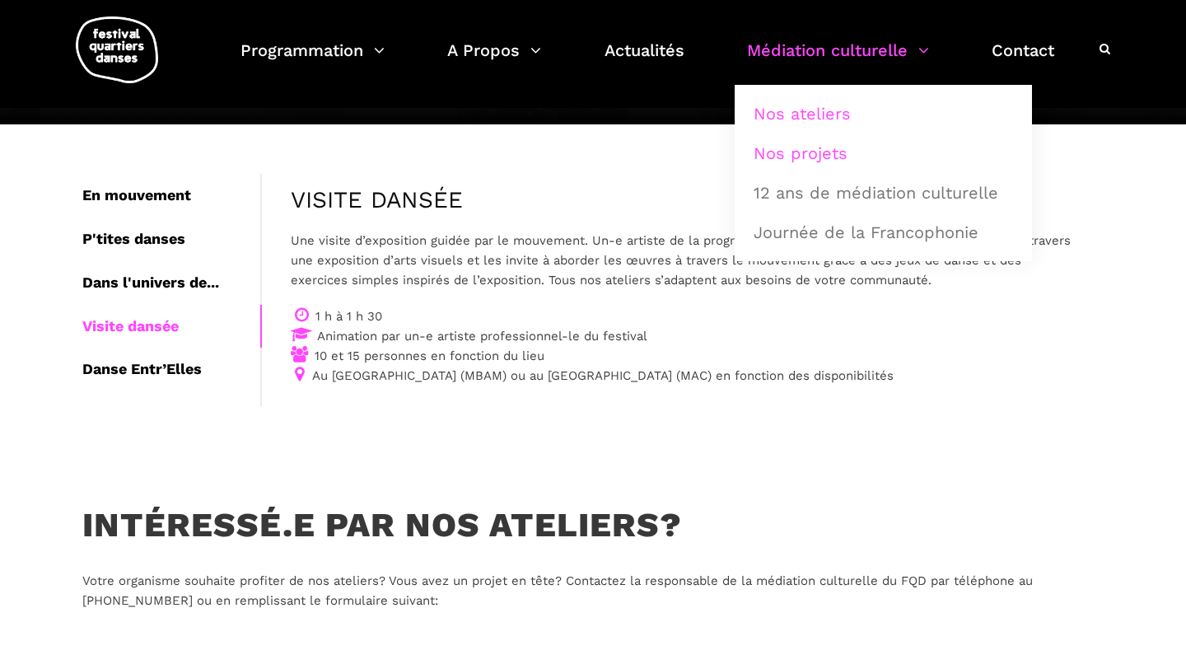
click at [822, 147] on link "Nos projets" at bounding box center [883, 153] width 279 height 38
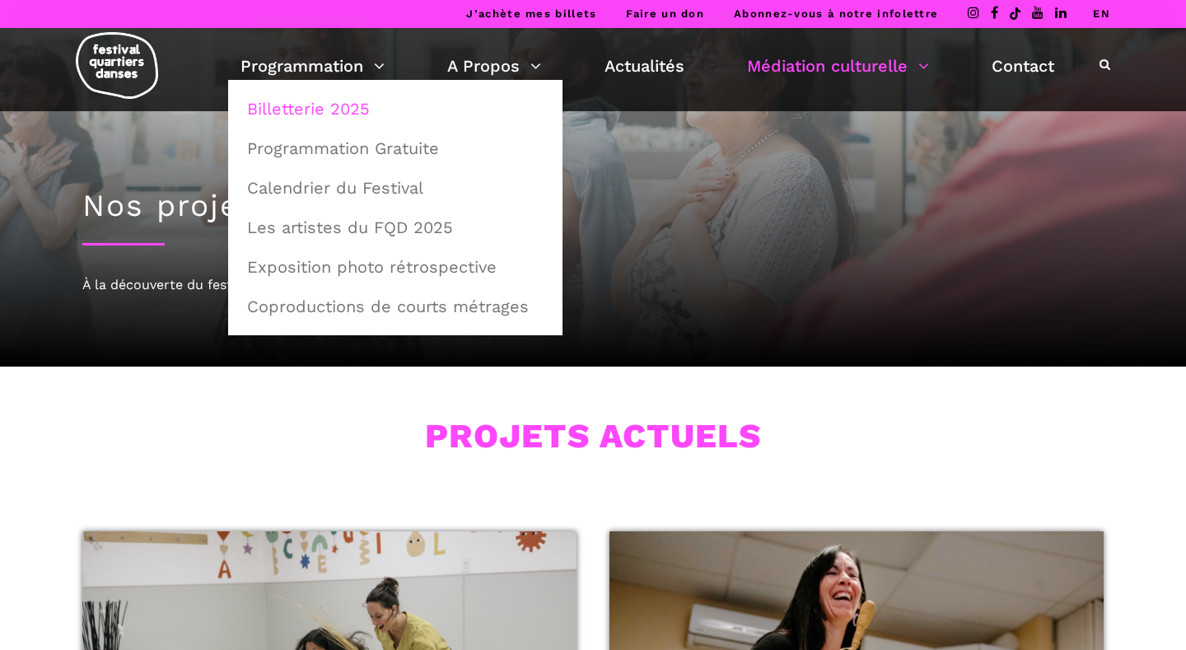
click at [348, 109] on link "Billetterie 2025" at bounding box center [395, 109] width 316 height 38
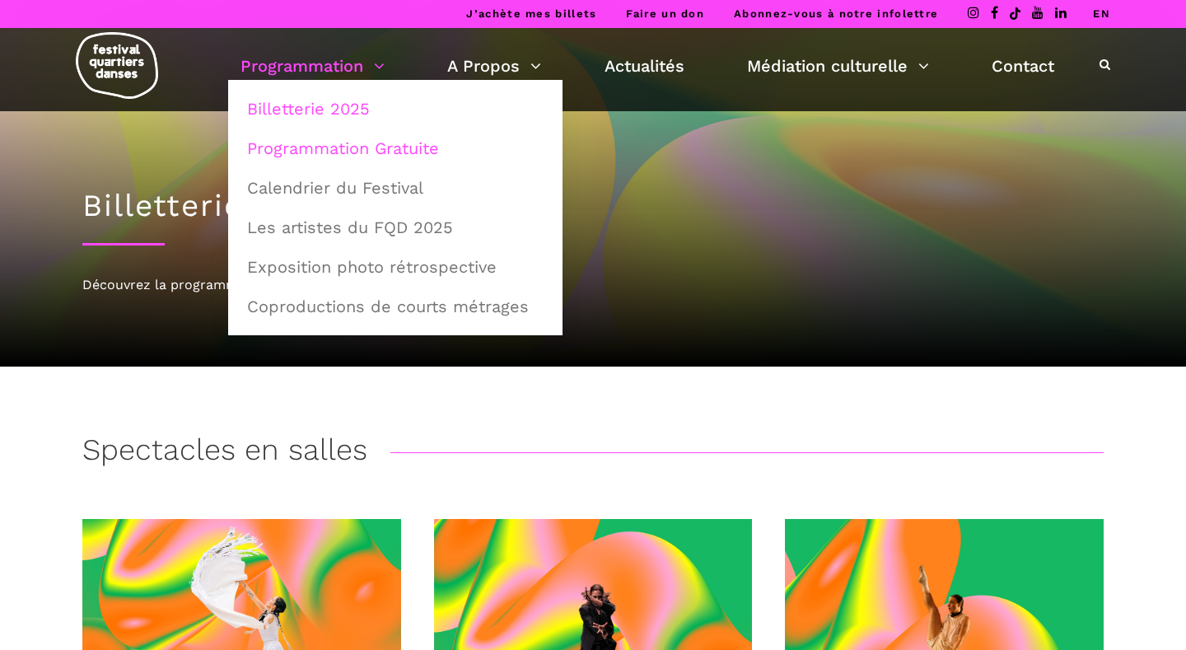
click at [341, 144] on link "Programmation Gratuite" at bounding box center [395, 148] width 316 height 38
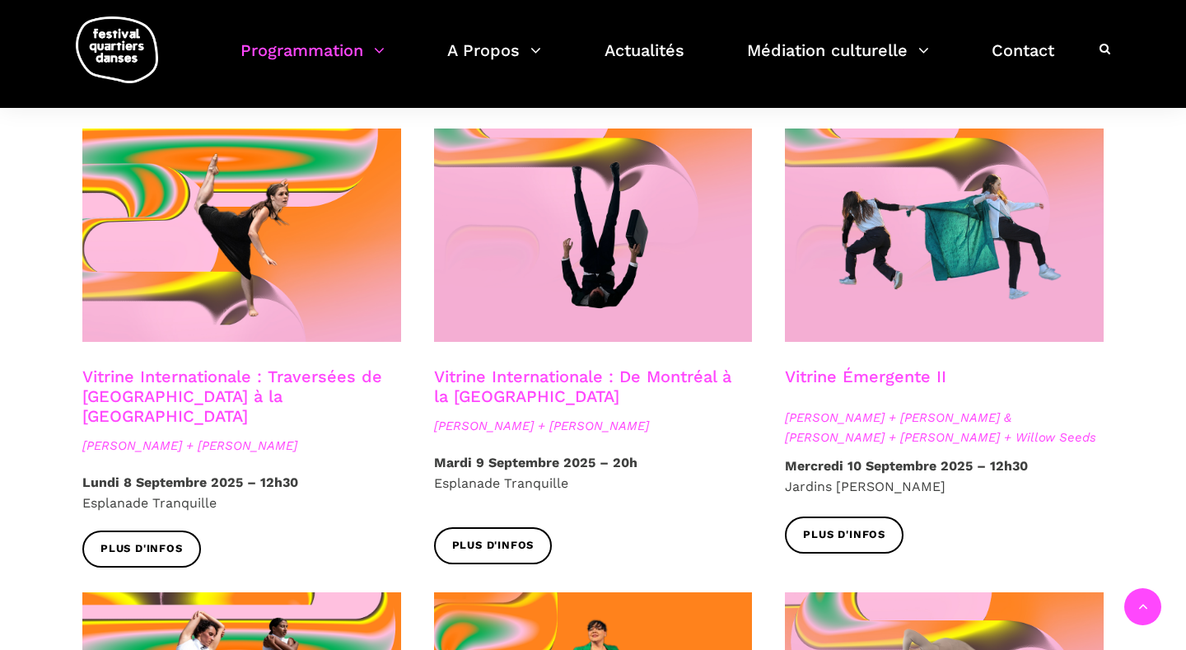
scroll to position [1340, 0]
